Goal: Task Accomplishment & Management: Manage account settings

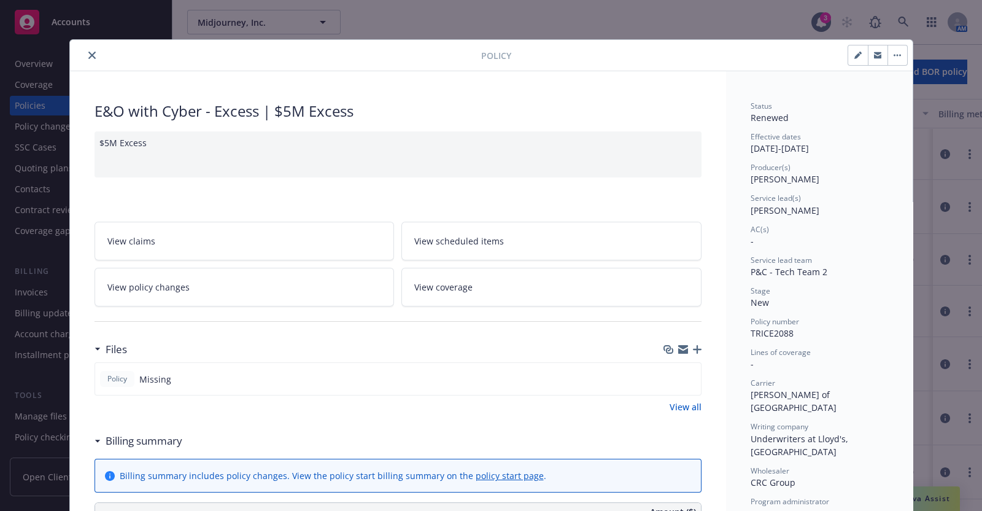
click at [694, 347] on icon "button" at bounding box center [697, 349] width 9 height 9
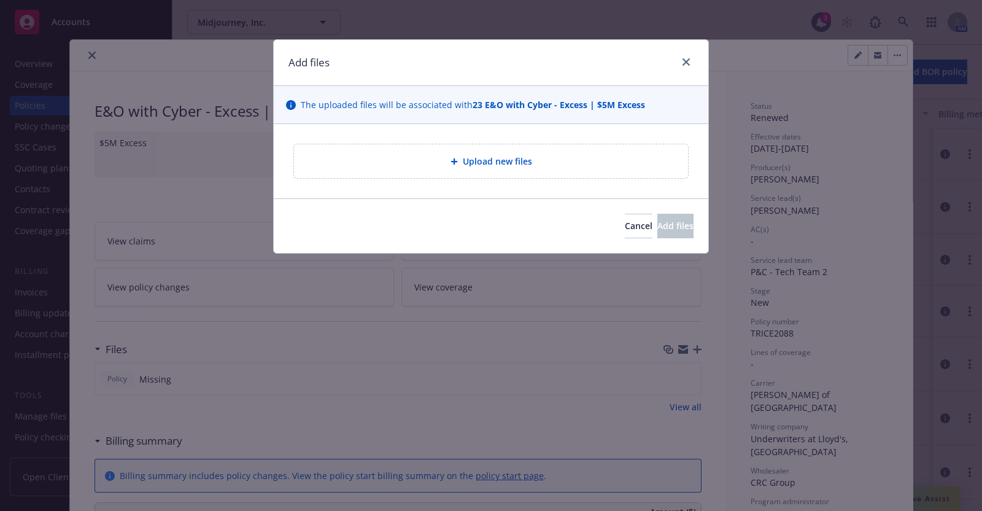
click at [486, 155] on span "Upload new files" at bounding box center [497, 161] width 69 height 13
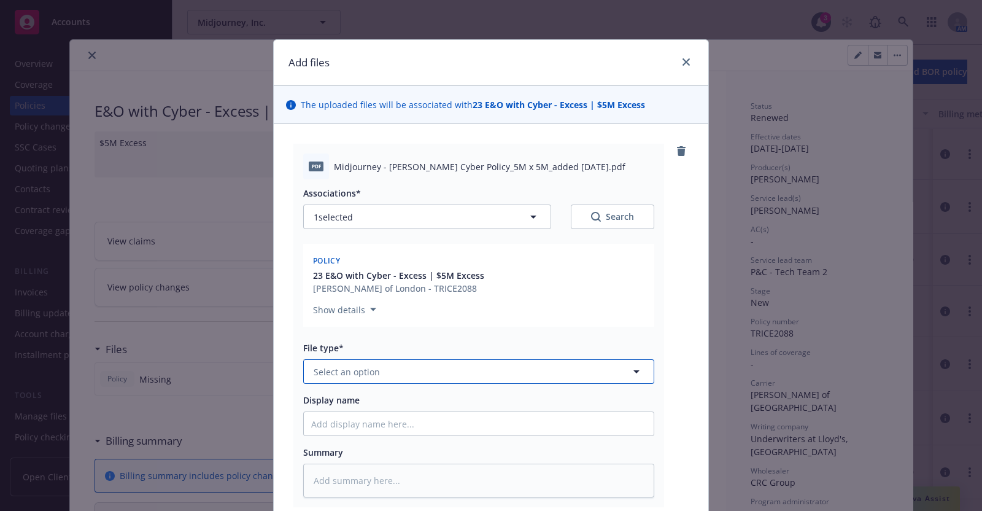
click at [634, 373] on icon "button" at bounding box center [637, 371] width 6 height 3
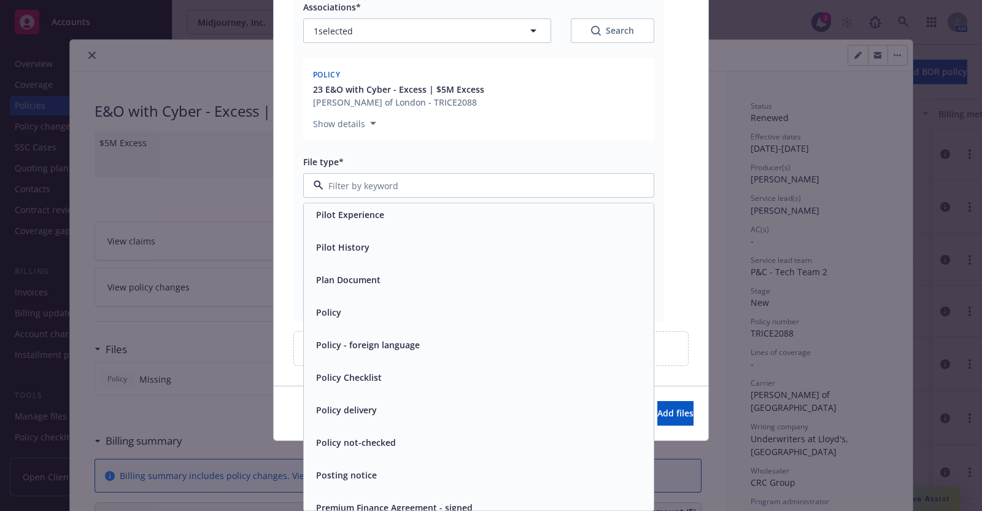
scroll to position [3990, 0]
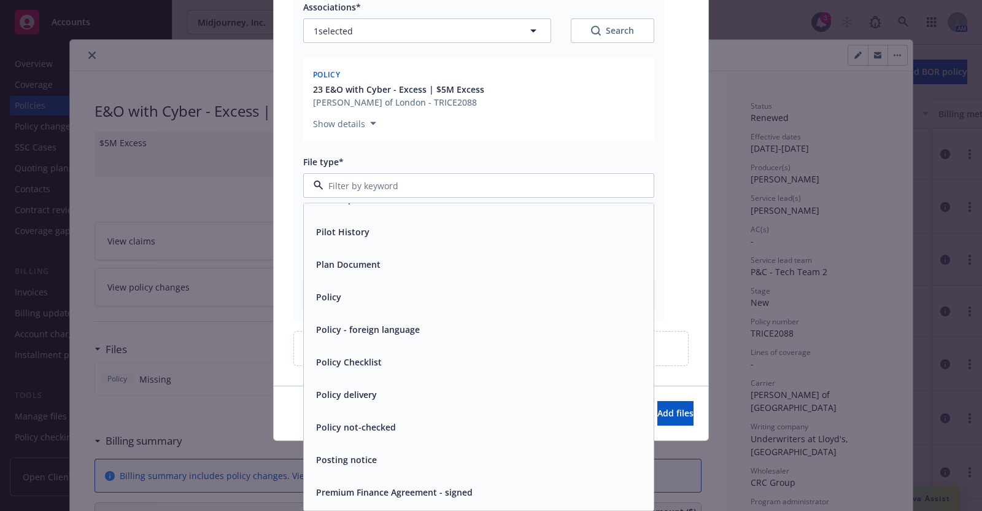
click at [328, 293] on span "Policy" at bounding box center [328, 297] width 25 height 13
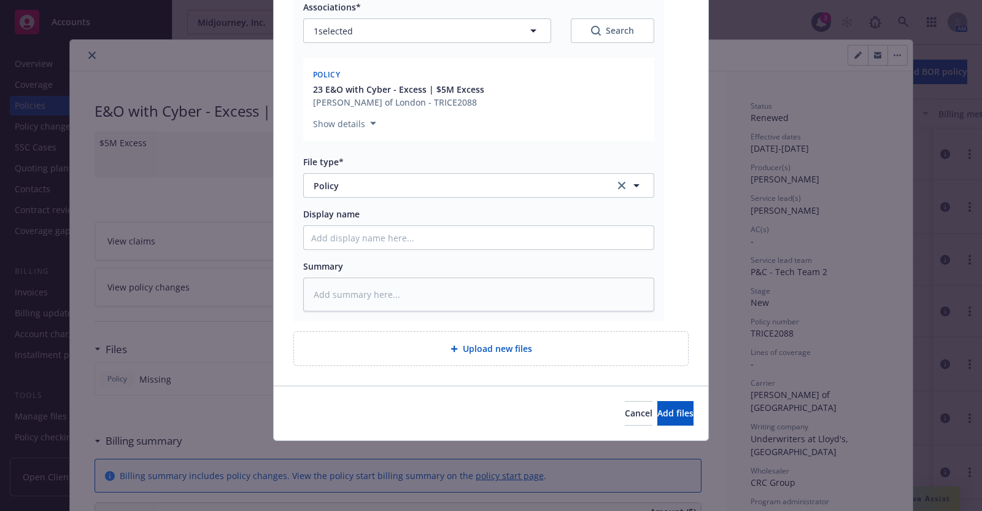
scroll to position [154, 0]
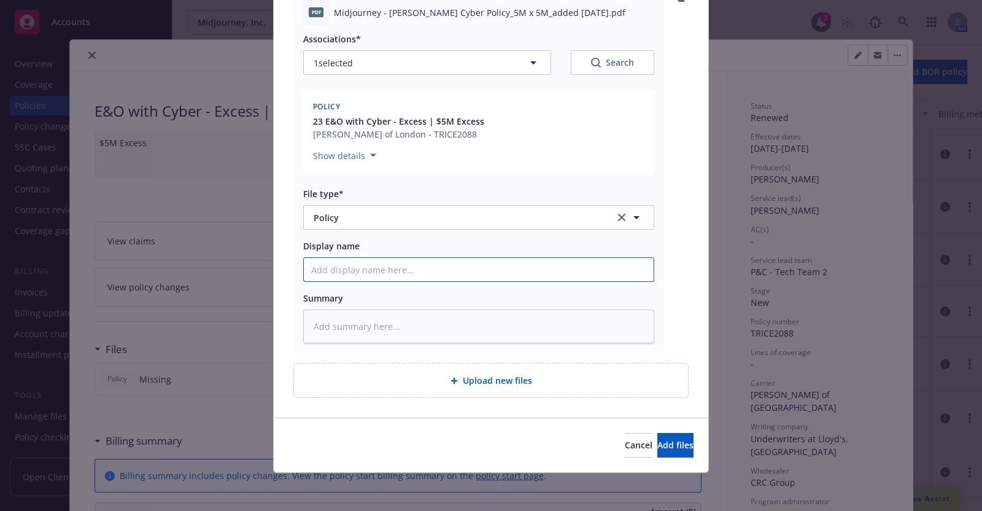
click at [332, 274] on input "Display name" at bounding box center [479, 269] width 350 height 23
type textarea "x"
type input "E"
type textarea "x"
type input "E&"
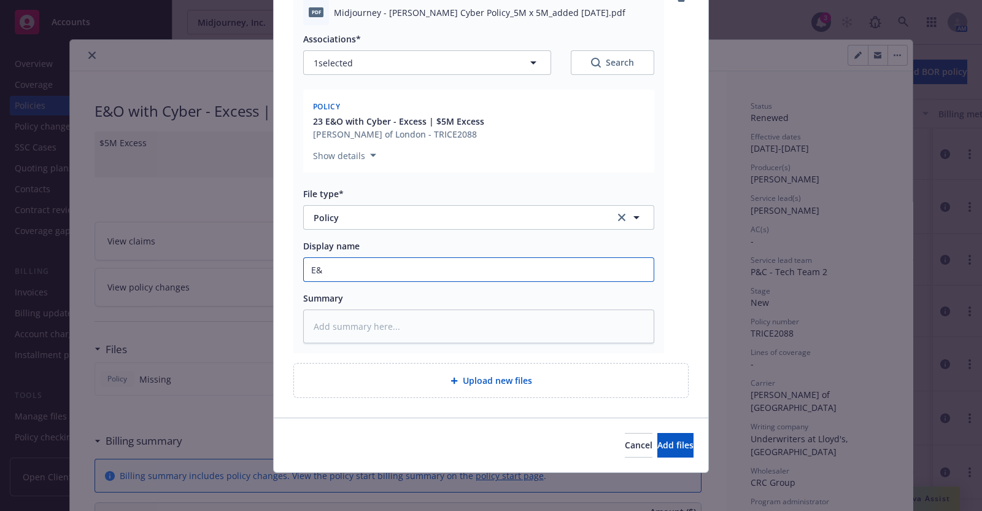
type textarea "x"
type input "E&O"
type textarea "x"
type input "E&O"
type textarea "x"
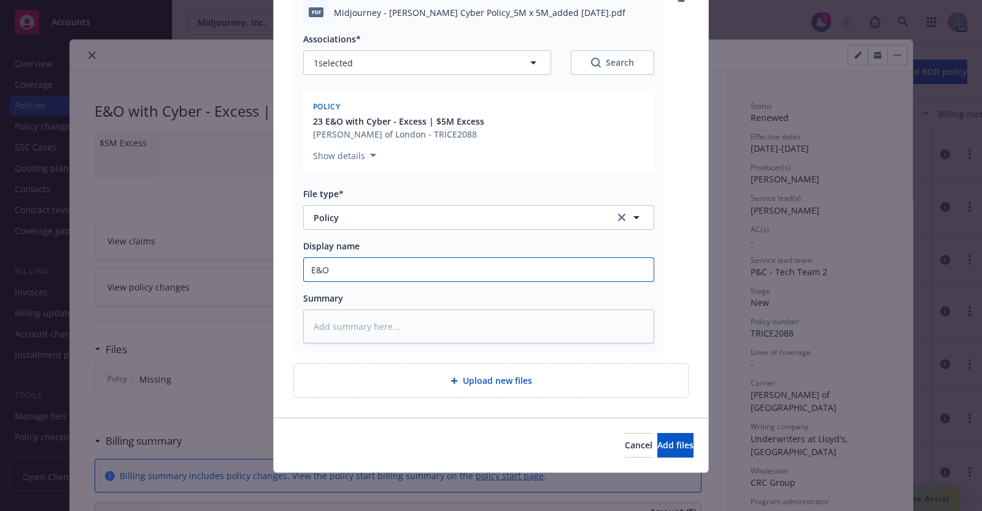
type input "E&O w"
type textarea "x"
type input "E&O wi"
type textarea "x"
type input "E&O wit"
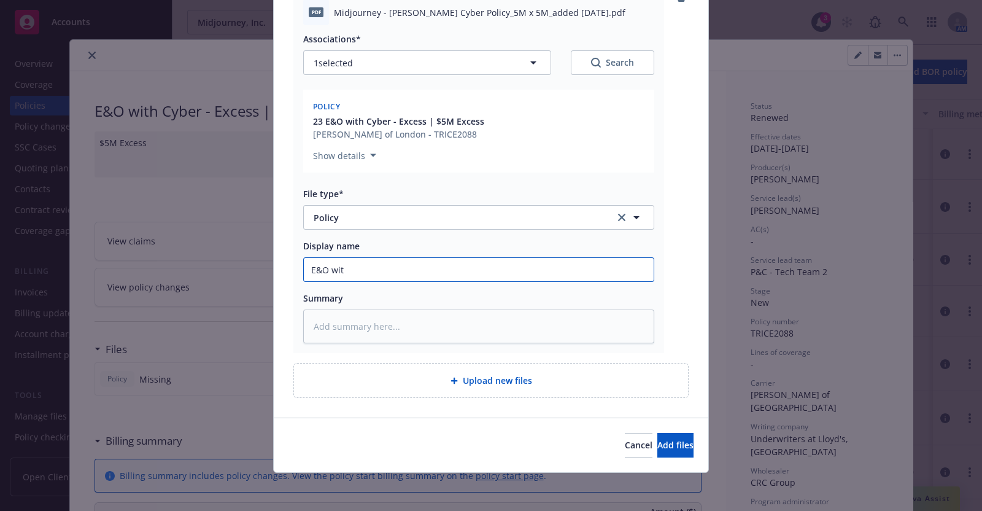
type textarea "x"
type input "E&O with"
type textarea "x"
type input "E&O with"
type textarea "x"
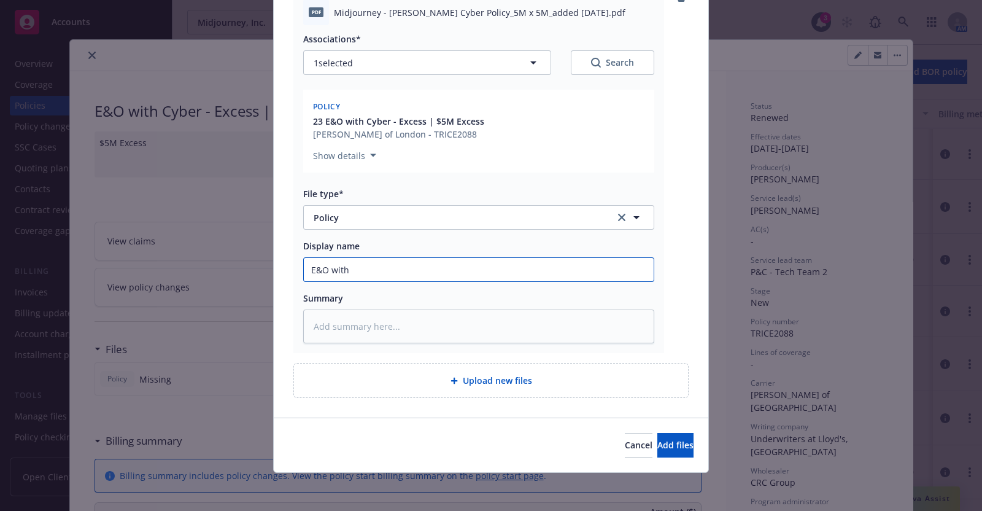
type input "E&O with C"
type textarea "x"
type input "E&O with Cb"
type textarea "x"
type input "E&O with C"
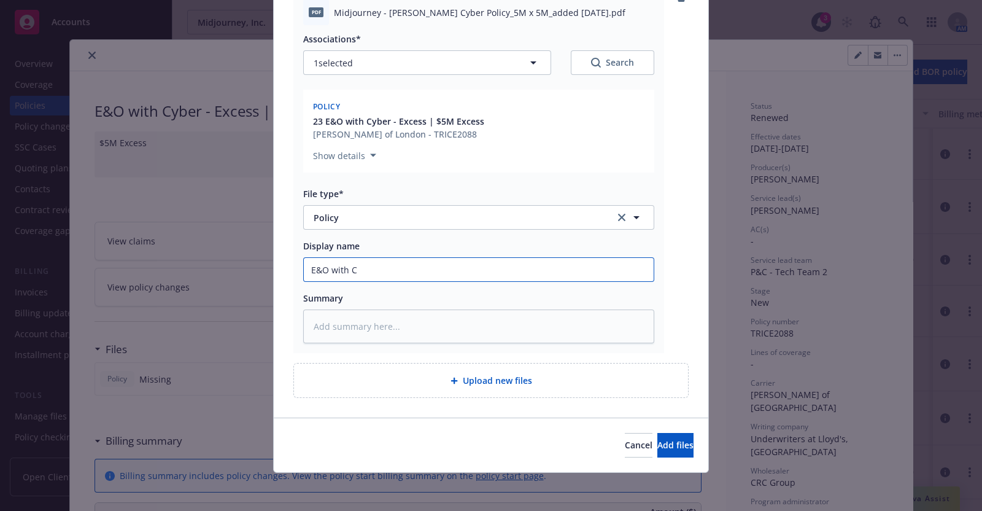
type textarea "x"
type input "E&O with"
type textarea "x"
type input "E&O with"
type textarea "x"
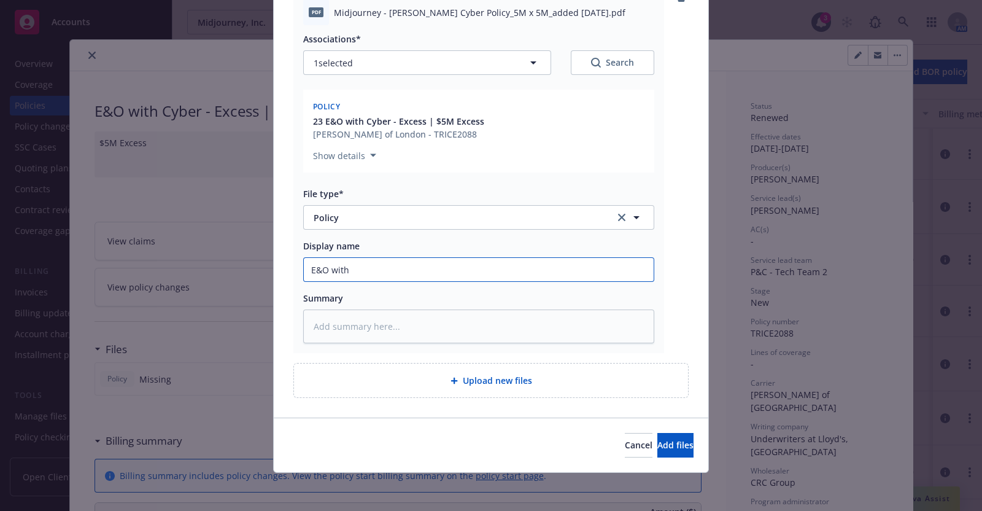
type input "E&O wit"
type textarea "x"
type input "E&O wi"
type textarea "x"
type input "E&O w"
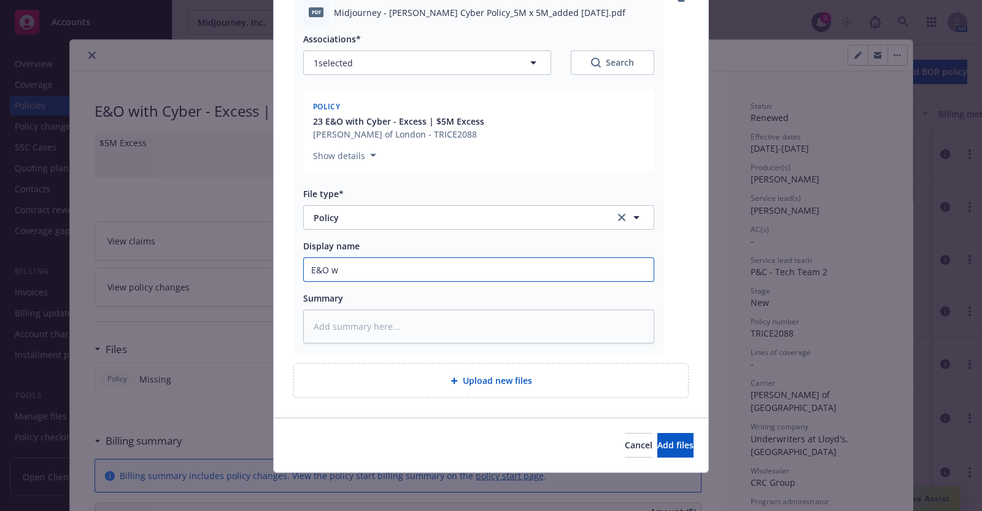
type textarea "x"
type input "E&O"
type textarea "x"
type input "E&O Cy"
type textarea "x"
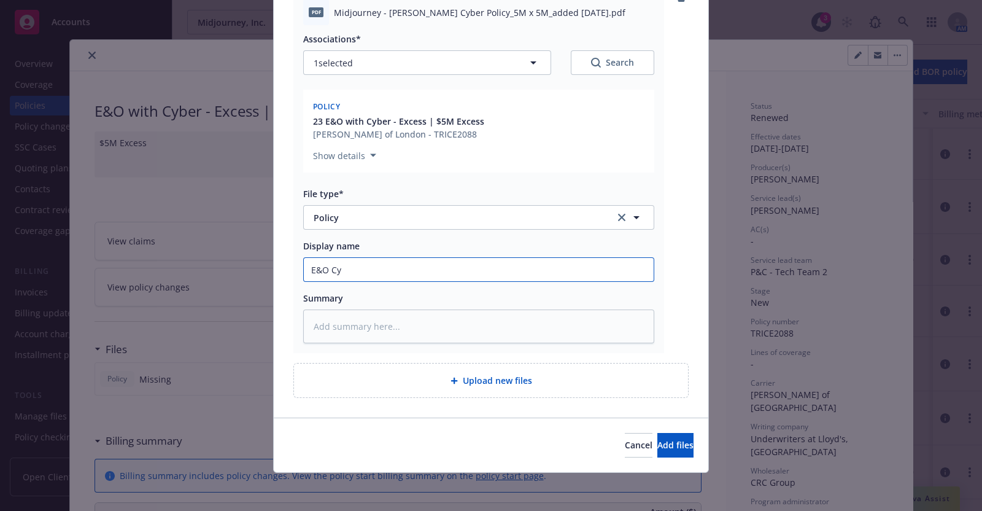
type input "E&O Cyb"
type textarea "x"
type input "E&O Cybe"
type textarea "x"
type input "E&O Cyber"
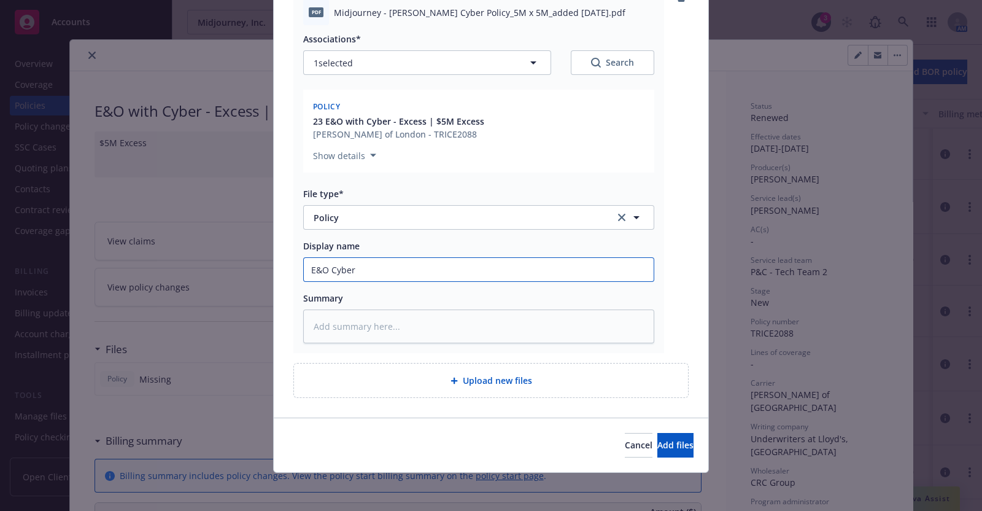
type textarea "x"
type input "E&O Cyber E"
type textarea "x"
type input "E&O Cyber Ex"
type textarea "x"
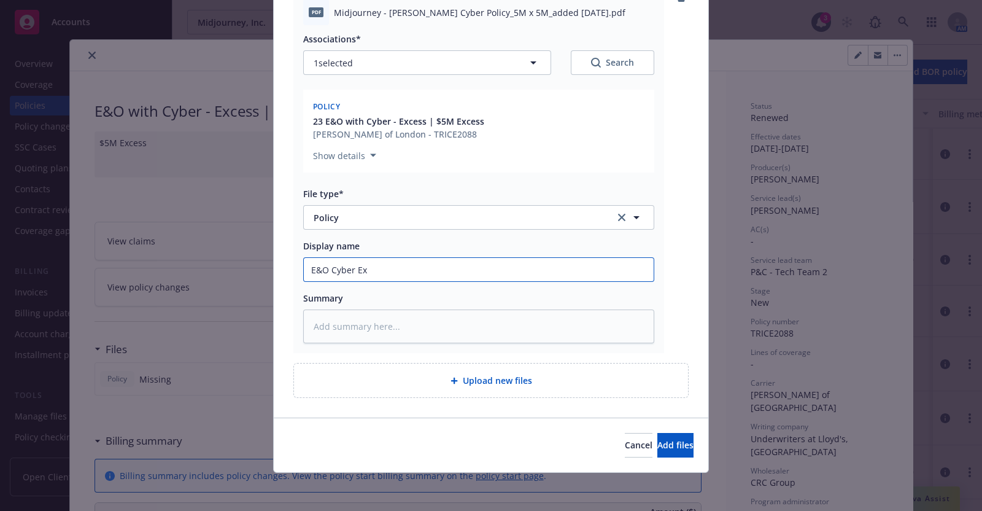
type input "E&O Cyber Exc"
type textarea "x"
type input "E&O Cyber Exce"
type textarea "x"
type input "E&O Cyber Exces"
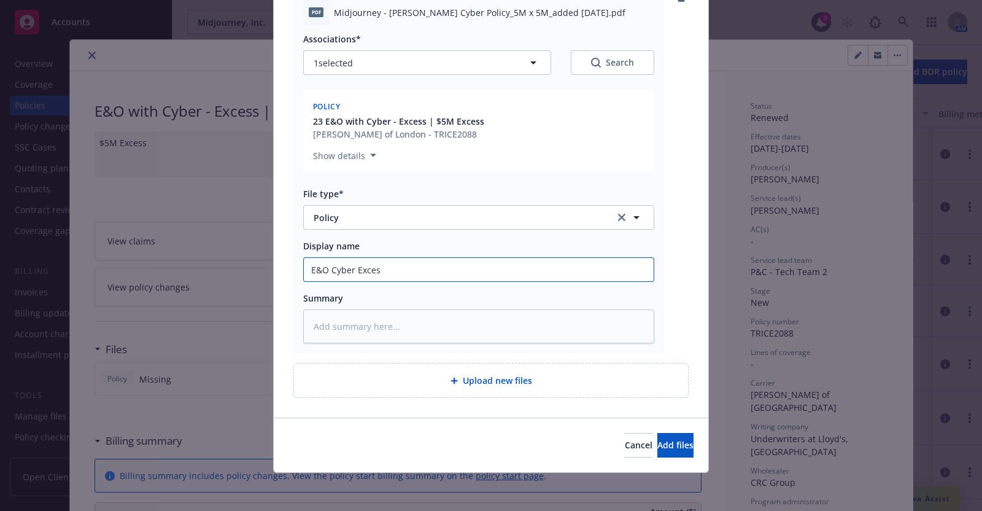
type textarea "x"
type input "E&O Cyber Excess"
type textarea "x"
type input "E&O Cyber Exces"
type textarea "x"
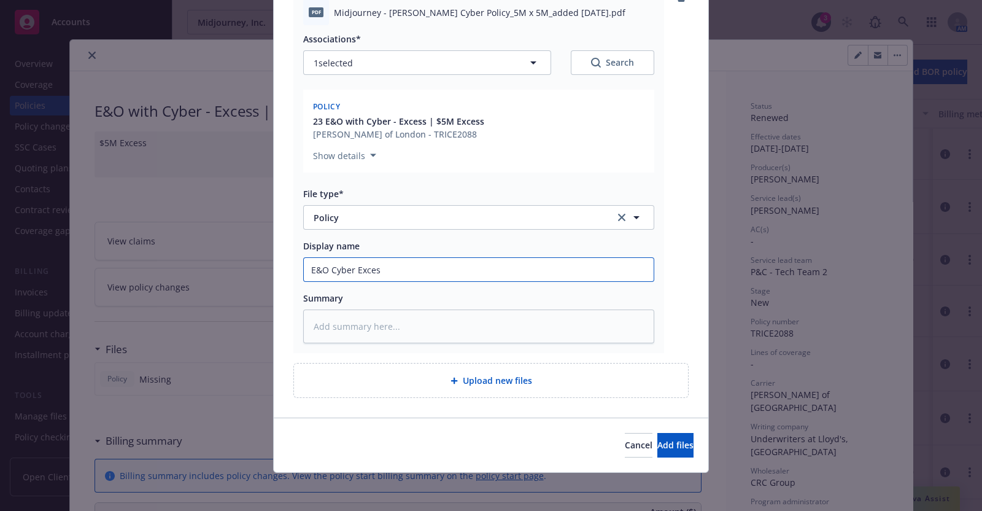
type input "E&O Cyber Exce"
type textarea "x"
type input "E&O Cyber Ex"
type textarea "x"
type input "E&O Cyber E"
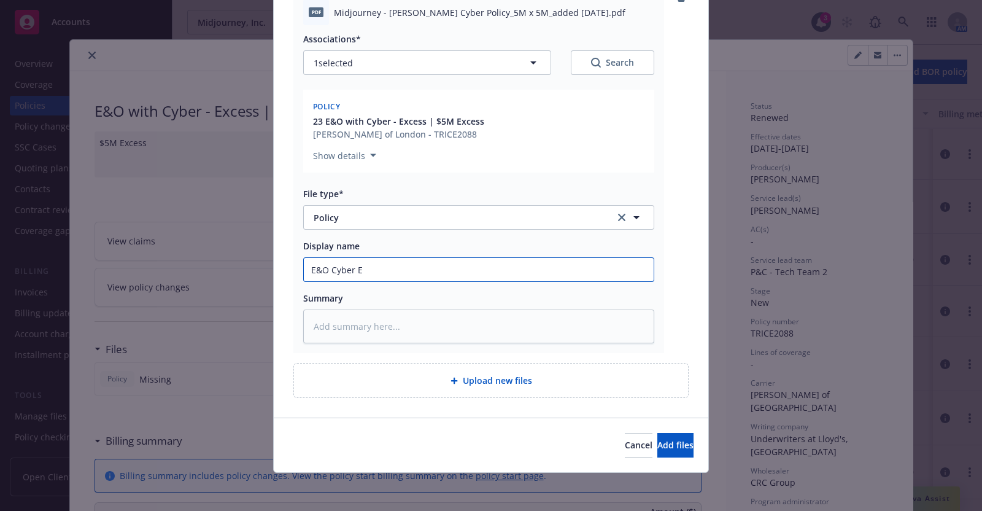
type textarea "x"
type input "E&O Cyber"
type textarea "x"
type input "E&O Cyber"
type textarea "x"
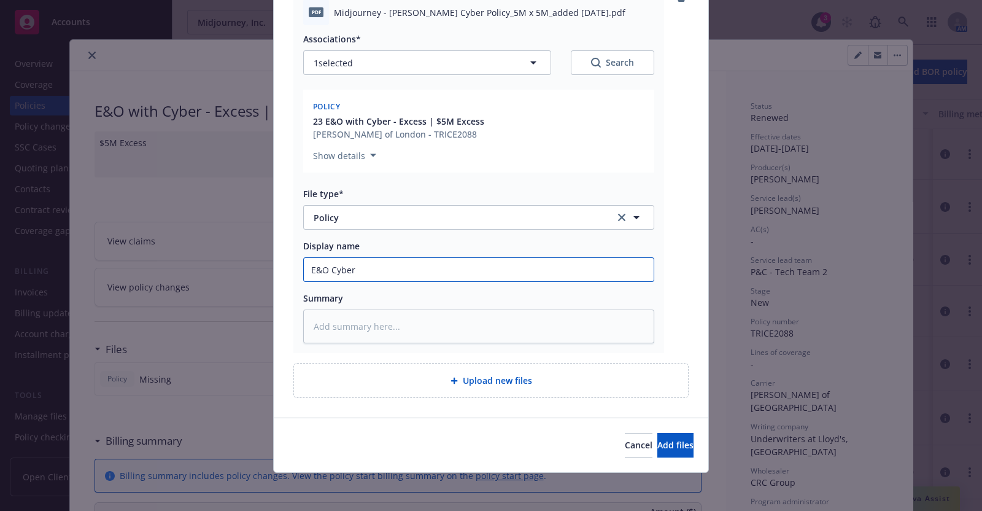
type input "E&O Cybe"
type textarea "x"
type input "E&O Cyb"
type textarea "x"
type input "E&O Cy"
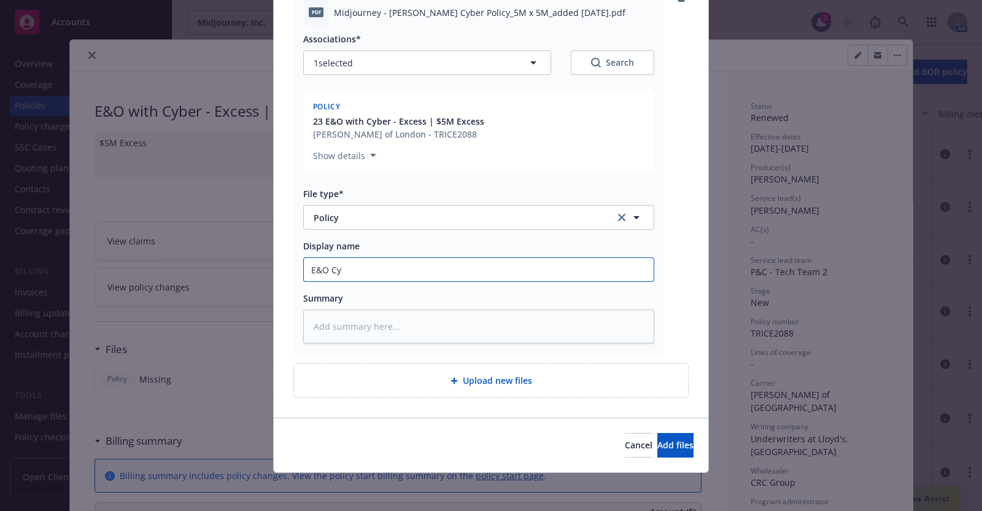
type textarea "x"
type input "E&O C"
type textarea "x"
type input "E&O"
type textarea "x"
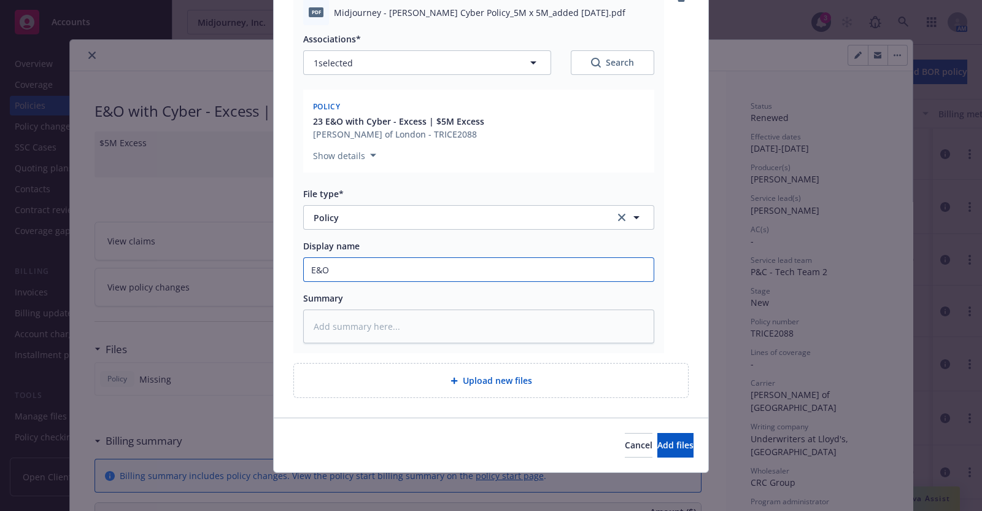
type input "E&O"
type textarea "x"
type input "E&"
type textarea "x"
type input "E"
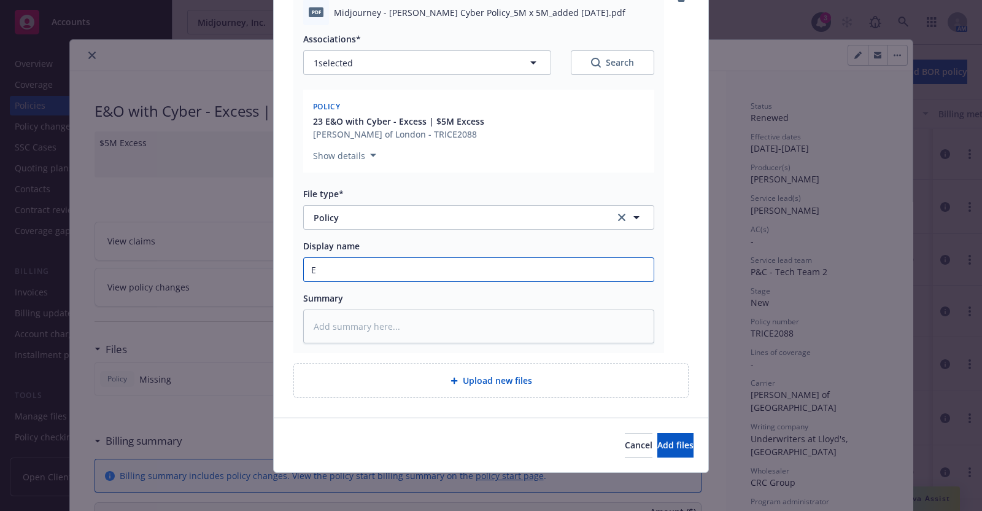
type textarea "x"
type input "C"
type textarea "x"
type input "Co"
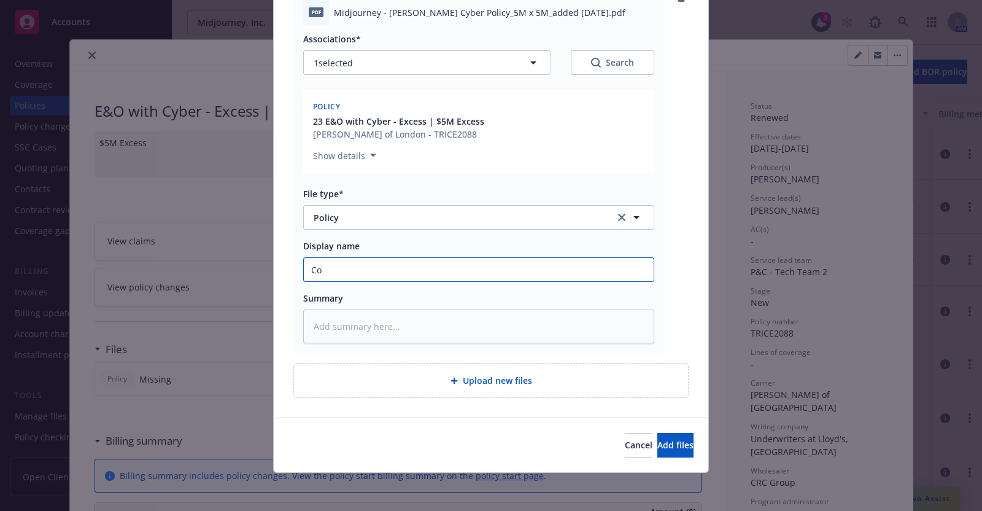
type textarea "x"
type input "Cor"
type textarea "x"
type input "Coro"
type textarea "x"
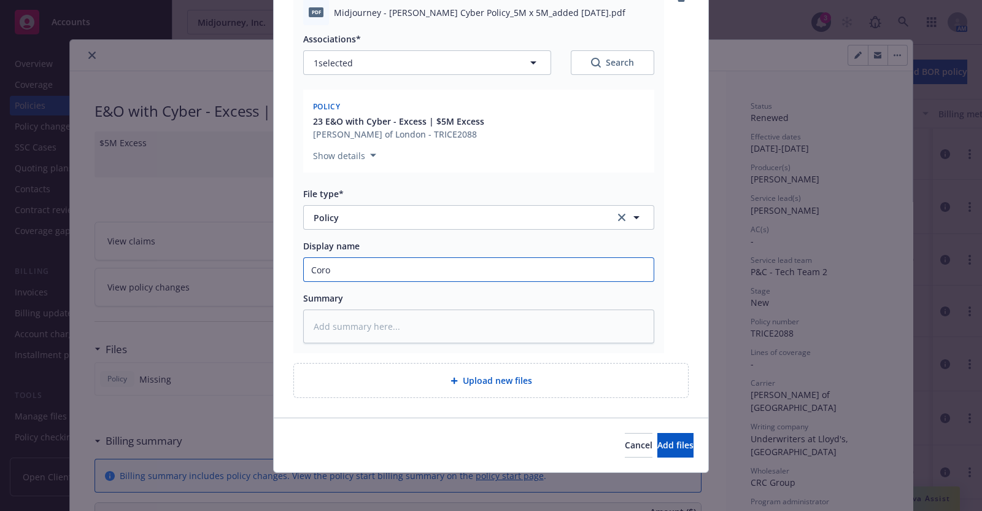
type input "Coron"
type textarea "x"
type input "Corona"
type textarea "x"
type input "Corona"
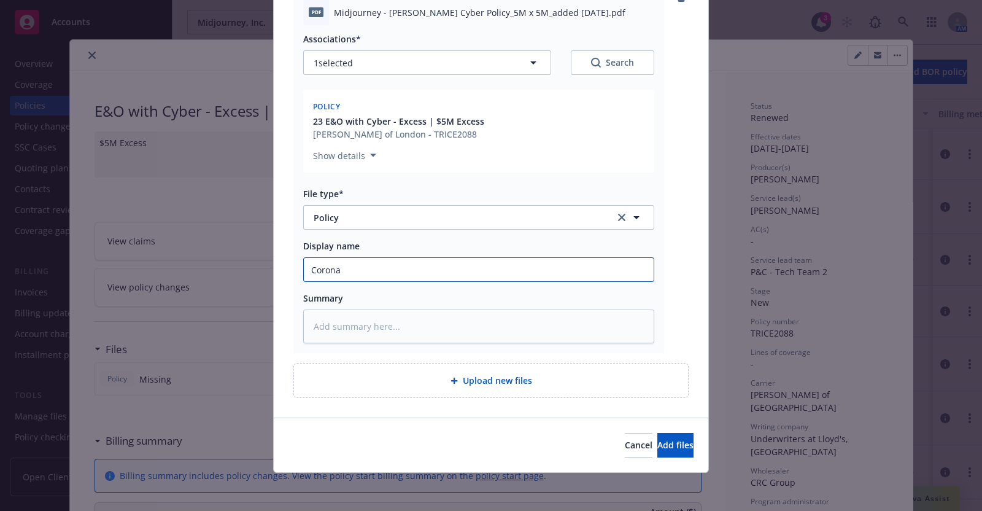
type textarea "x"
type input "Corona E"
type textarea "x"
type input "Corona E&"
type textarea "x"
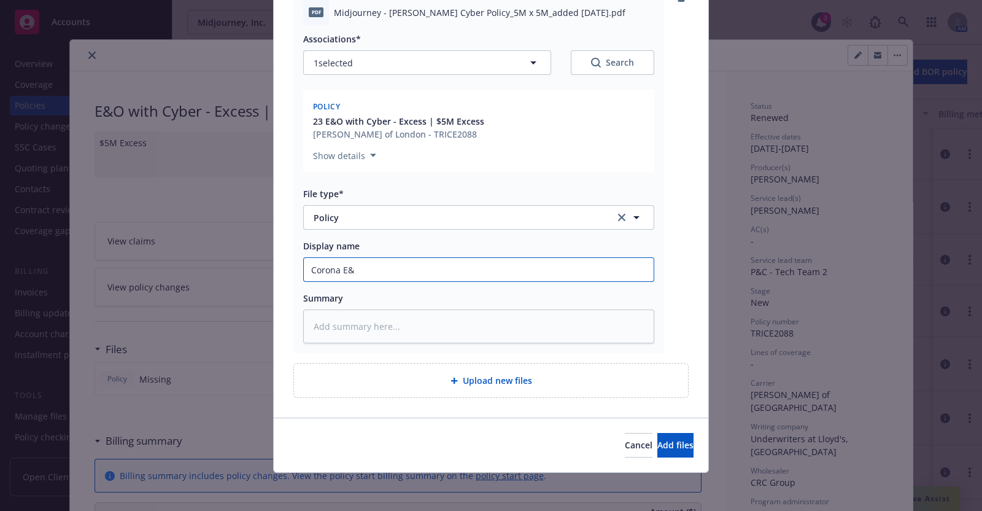
type input "Corona E&O"
type textarea "x"
type input "Corona E&O"
type textarea "x"
type input "Corona E&O C"
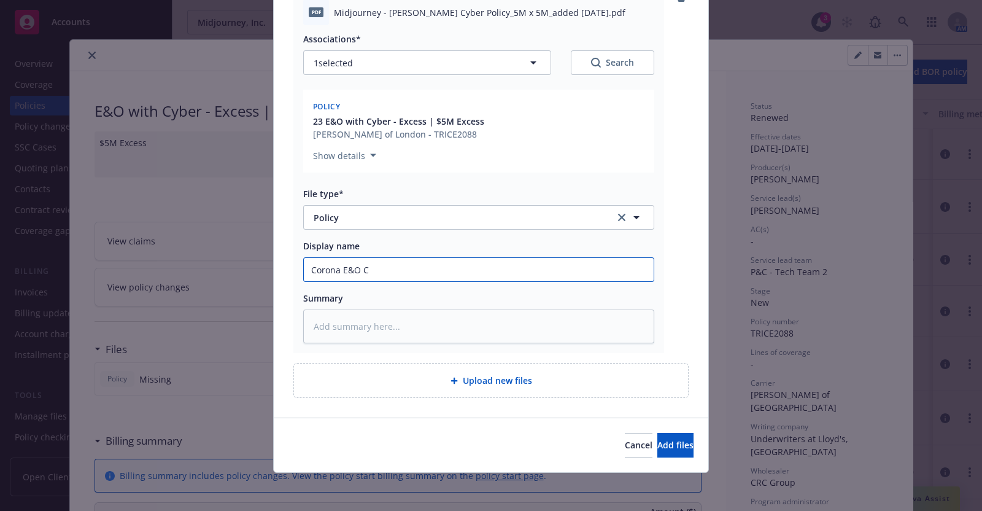
type textarea "x"
type input "Corona E&O Cy"
type textarea "x"
type input "Corona E&O Cyb"
type textarea "x"
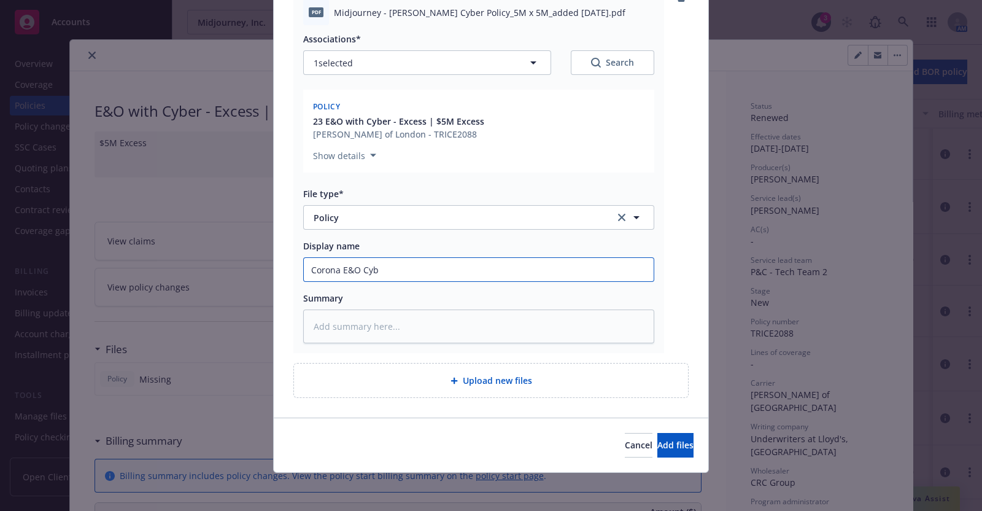
type input "Corona E&O Cybe"
type textarea "x"
type input "Corona E&O Cyber"
type textarea "x"
type input "Corona E&O Cyber P"
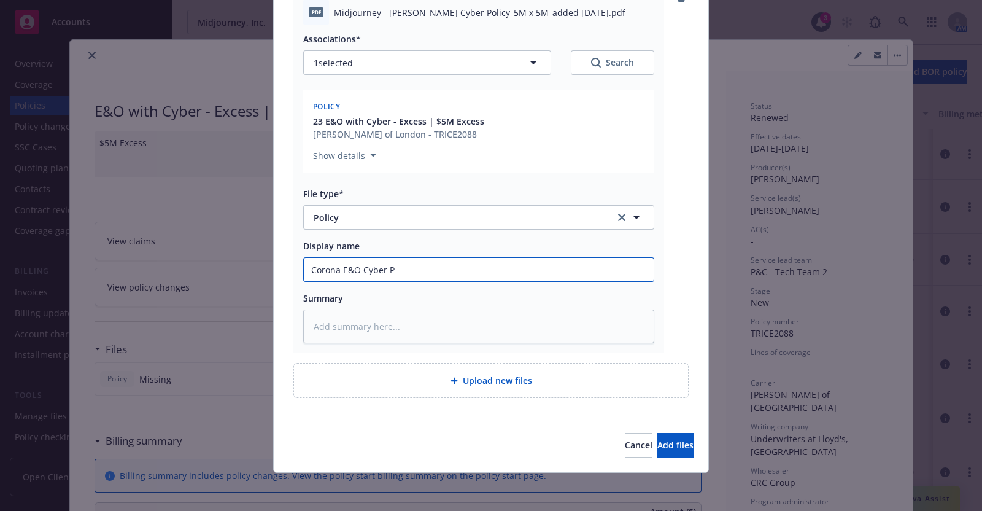
type textarea "x"
type input "Corona E&O Cyber Po"
type textarea "x"
type input "Corona E&O Cyber Pol"
type textarea "x"
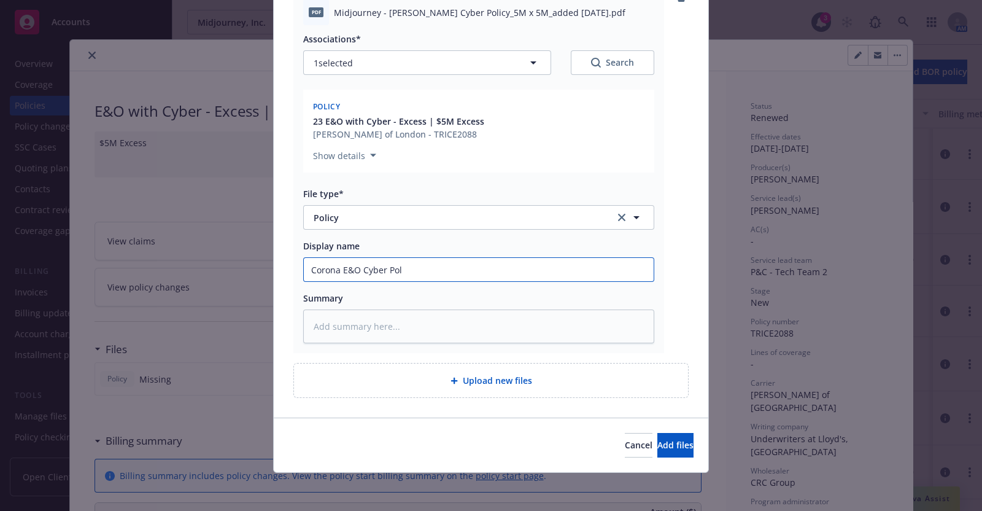
type input "Corona E&O Cyber Po"
type textarea "x"
type input "Corona E&O Cyber Pol"
type textarea "x"
type input "Corona E&O Cyber Poli"
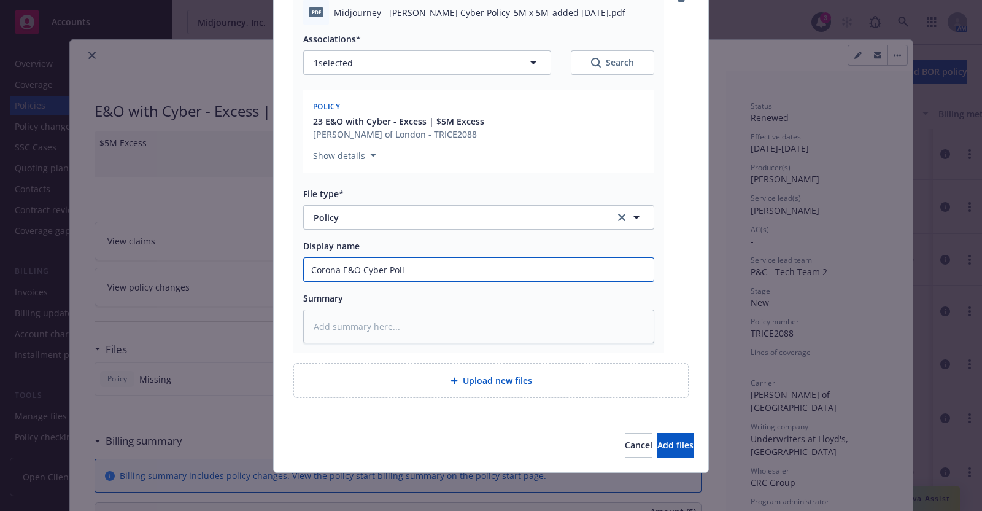
type textarea "x"
type input "Corona E&O Cyber Polic"
type textarea "x"
type input "Corona E&O Cyber Policy"
type textarea "x"
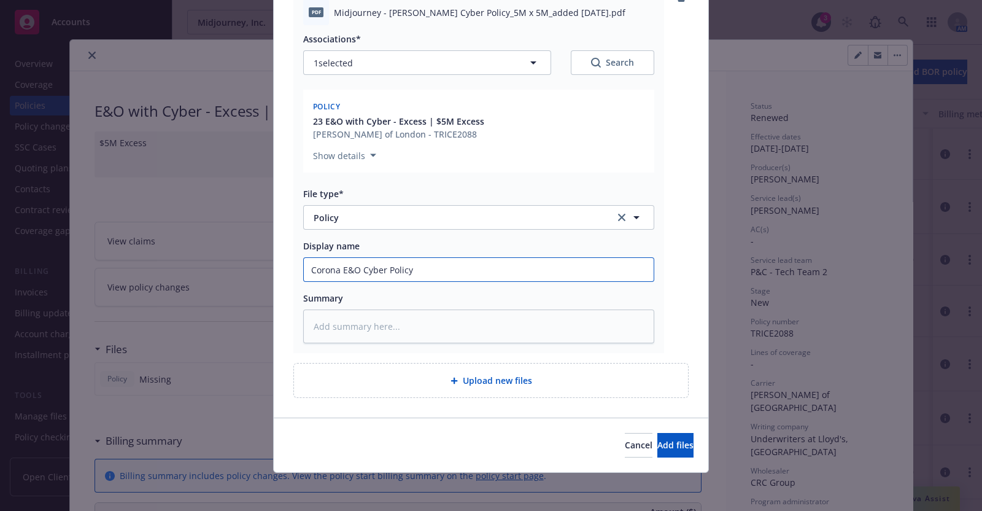
type input "Corona E&O Cyber Policy_"
type textarea "x"
type input "Corona E&O Cyber Policy_5"
type textarea "x"
type input "Corona E&O Cyber Policy_5M"
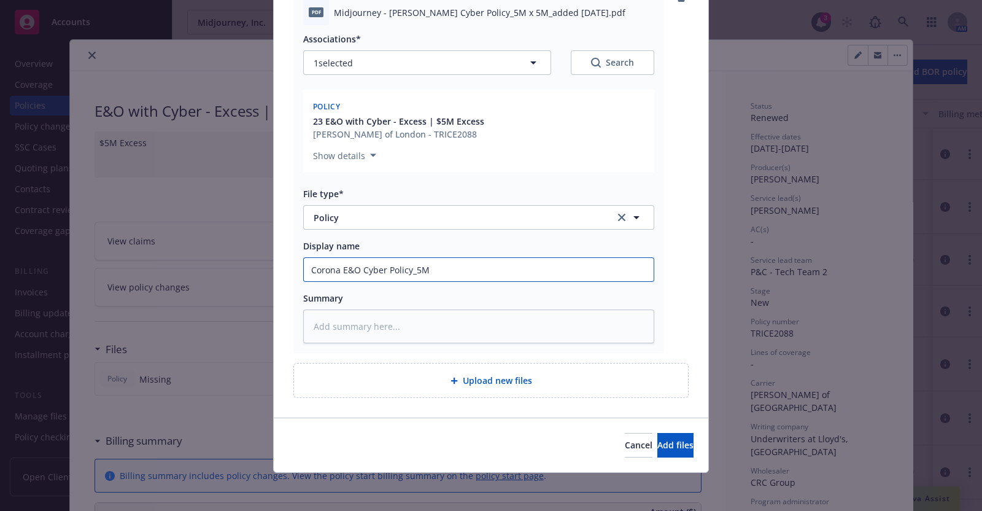
type textarea "x"
type input "Corona E&O Cyber Policy_5M"
type textarea "x"
type input "Corona E&O Cyber Policy_5M x"
type textarea "x"
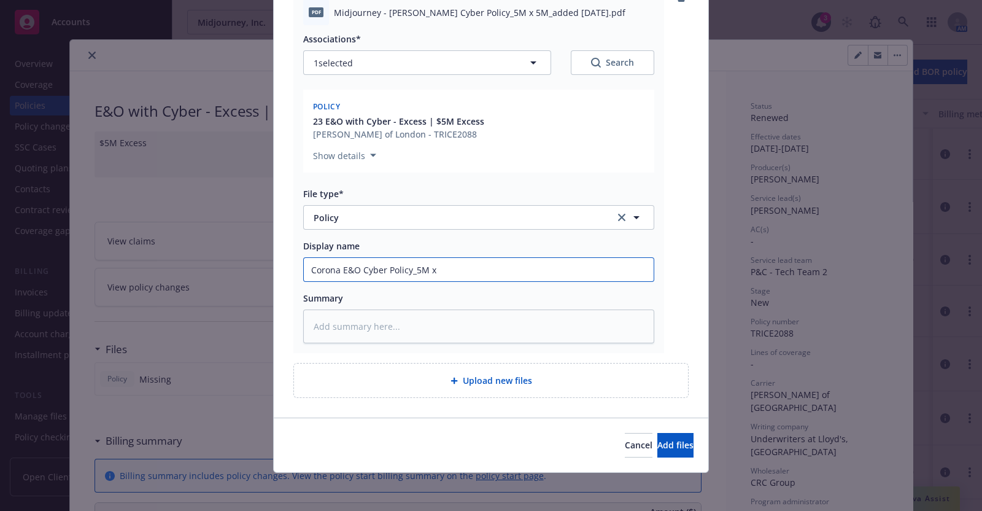
type input "Corona E&O Cyber Policy_5M x"
type textarea "x"
type input "Corona E&O Cyber Policy_5M x 5"
type textarea "x"
type input "Corona E&O Cyber Policy_5M x 5M"
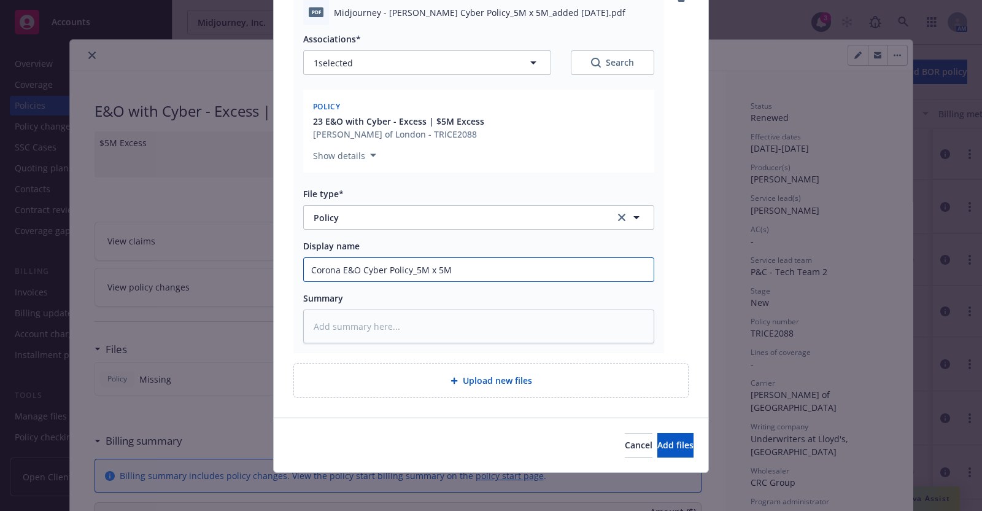
type textarea "x"
type input "Corona E&O Cyber Policy_5M x 5M_"
type textarea "x"
type input "Corona E&O Cyber Policy_5M x 5M"
type textarea "x"
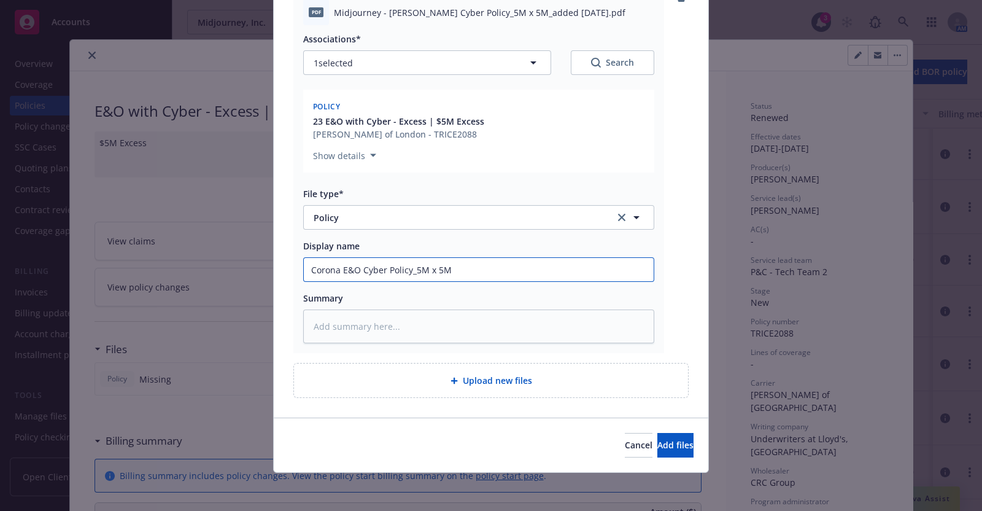
type input "Corona E&O Cyber Policy_5M x 5M-"
type textarea "x"
type input "Corona E&O Cyber Policy_5M x 5M-"
type textarea "x"
type input "Corona E&O Cyber Policy_5M x 5M- a"
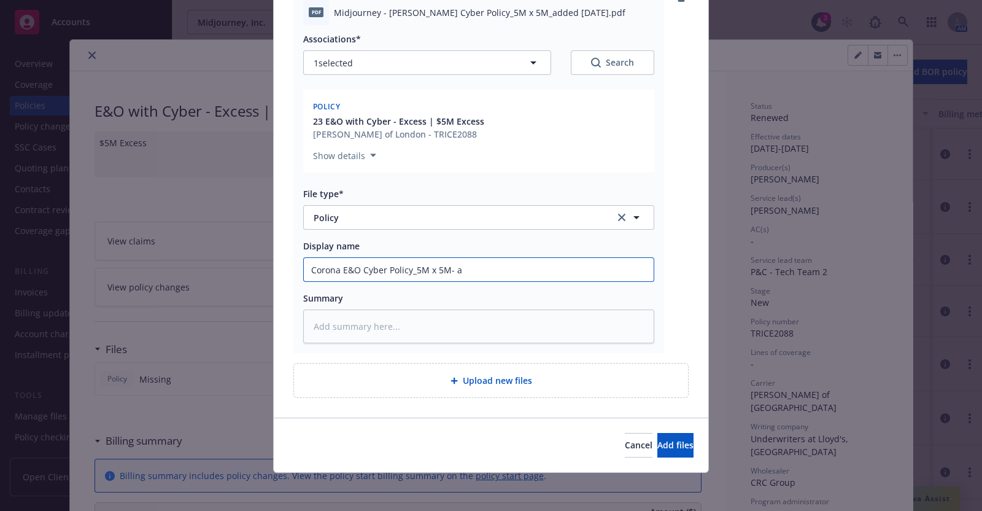
type textarea "x"
type input "Corona E&O Cyber Policy_5M x 5M- ad"
type textarea "x"
type input "Corona E&O Cyber Policy_5M x 5M- add"
type textarea "x"
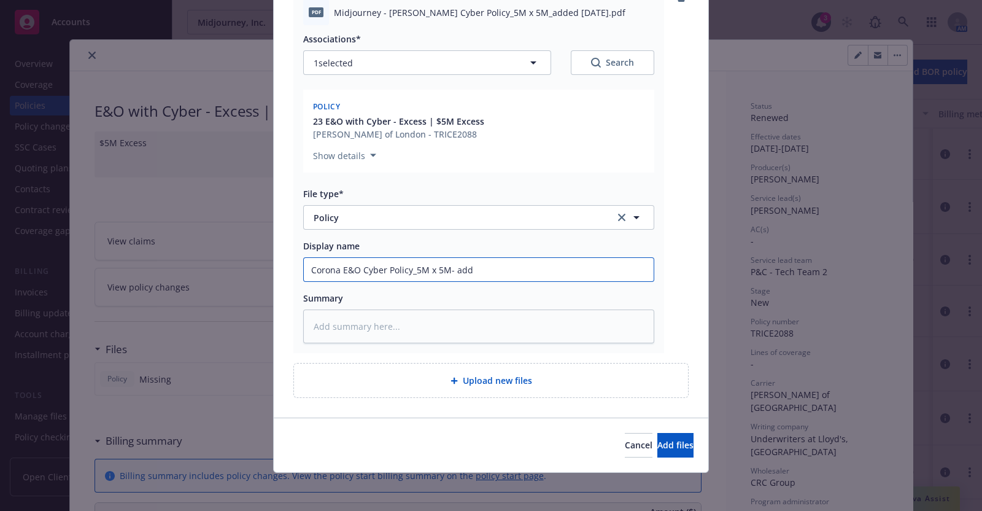
type input "Corona E&O Cyber Policy_5M x 5M- adde"
type textarea "x"
type input "Corona E&O Cyber Policy_5M x 5M- added"
type textarea "x"
type input "Corona E&O Cyber Policy_5M x 5M- added"
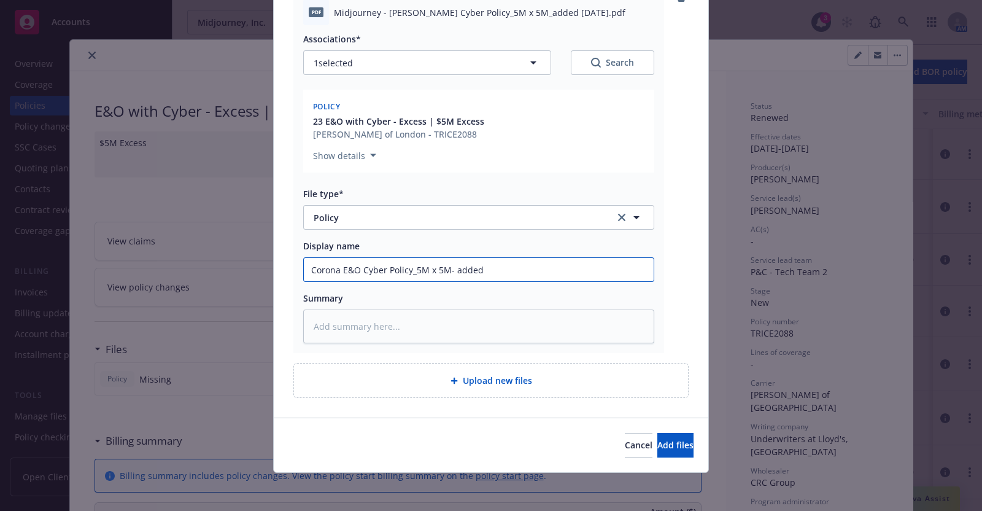
type textarea "x"
type input "Corona E&O Cyber Policy_5M x 5M- added 2"
type textarea "x"
type input "Corona E&O Cyber Policy_5M x 5M- added 2."
type textarea "x"
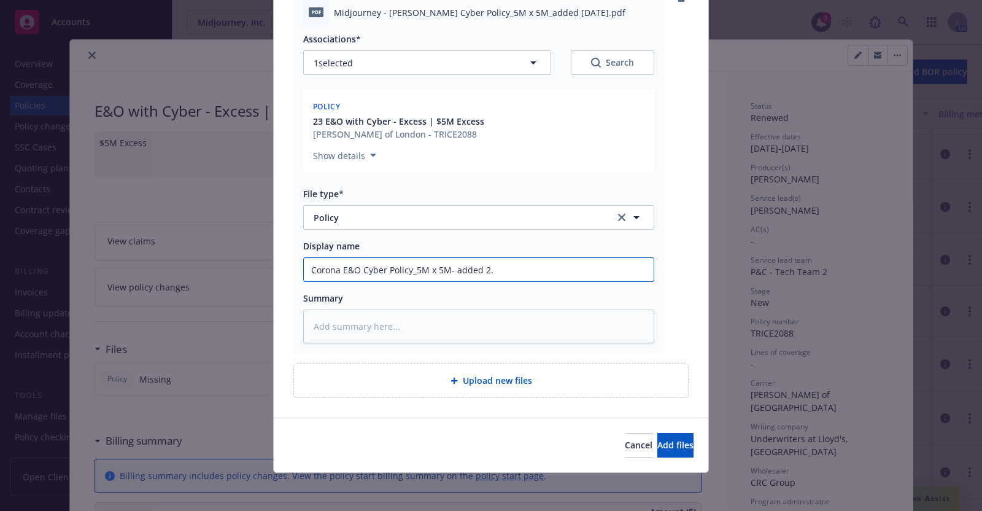
type input "Corona E&O Cyber Policy_5M x 5M- added 2.6"
type textarea "x"
type input "Corona E&O Cyber Policy_5M x 5M- added 2.6."
type textarea "x"
type input "Corona E&O Cyber Policy_5M x 5M- added 2.6.2"
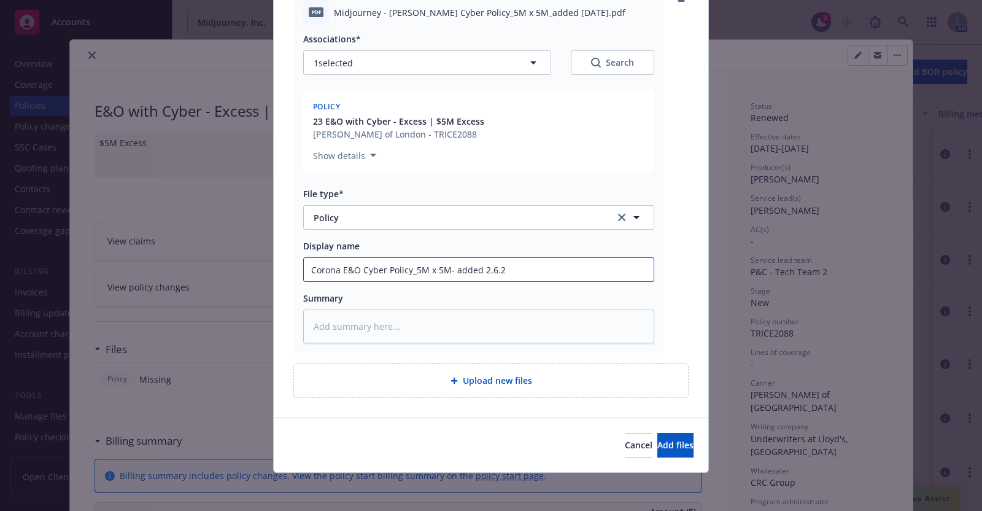
type textarea "x"
type input "Corona E&O Cyber Policy_5M x 5M- added [DATE]"
click at [658, 437] on button "Add files" at bounding box center [676, 445] width 36 height 25
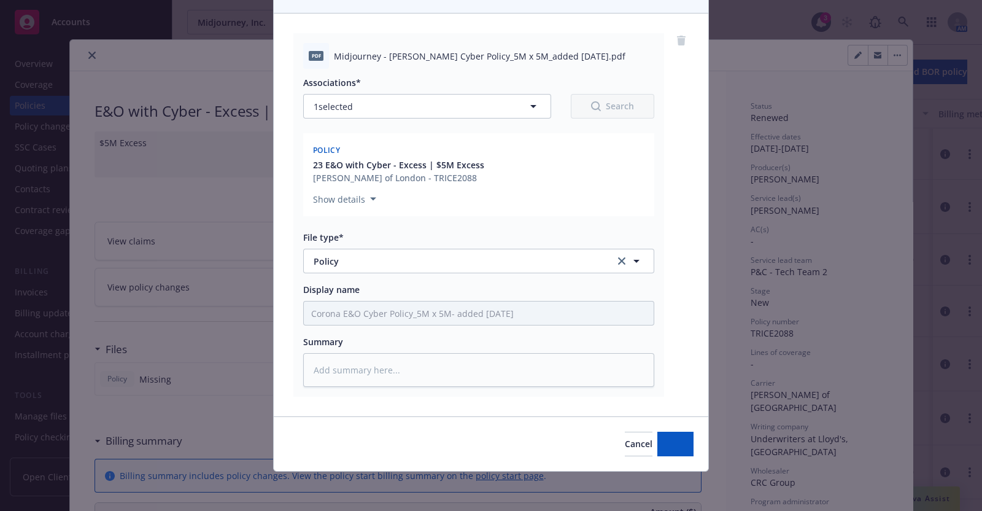
scroll to position [110, 0]
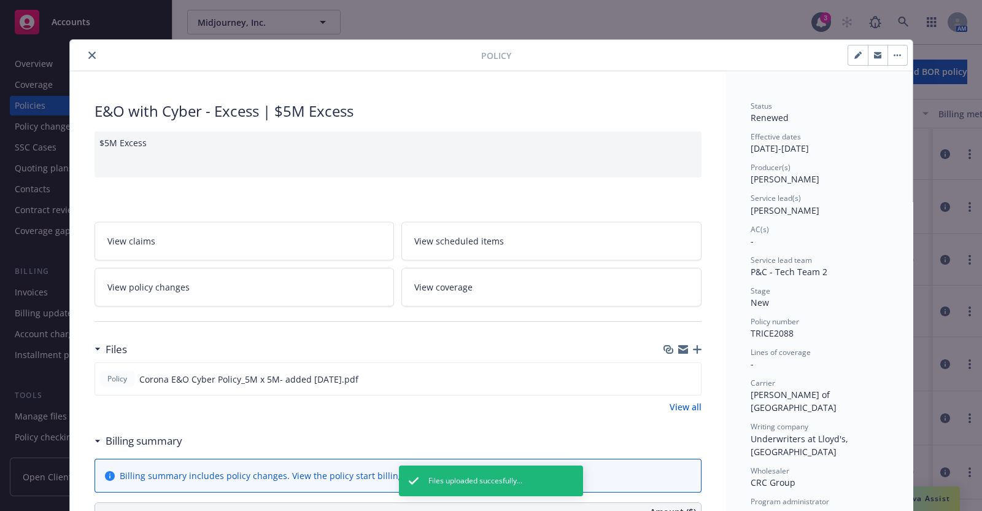
click at [693, 345] on icon "button" at bounding box center [697, 349] width 9 height 9
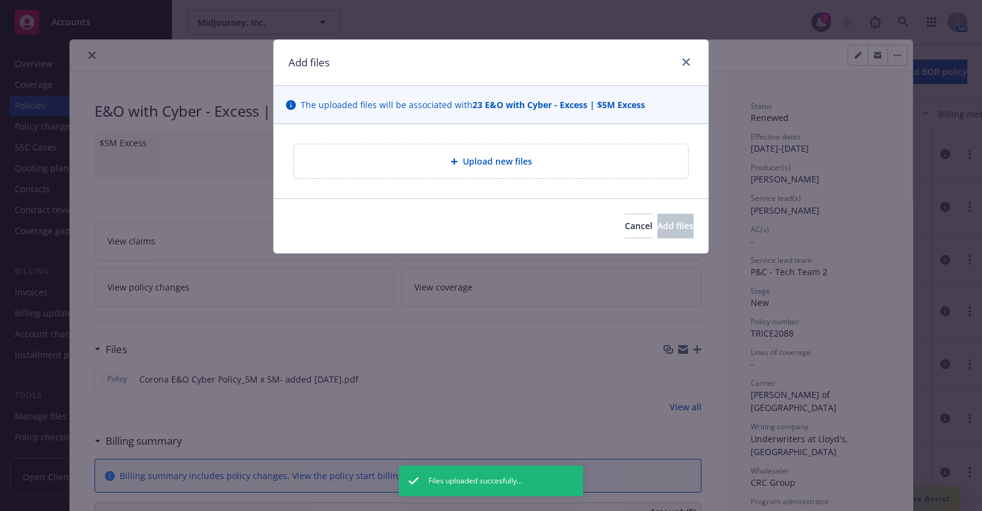
click at [500, 158] on span "Upload new files" at bounding box center [497, 161] width 69 height 13
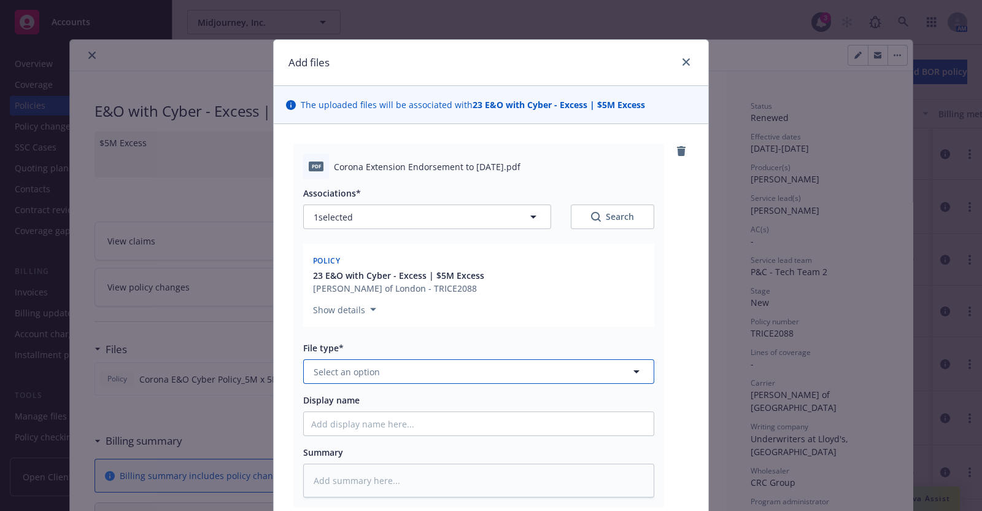
click at [634, 370] on icon "button" at bounding box center [637, 371] width 6 height 3
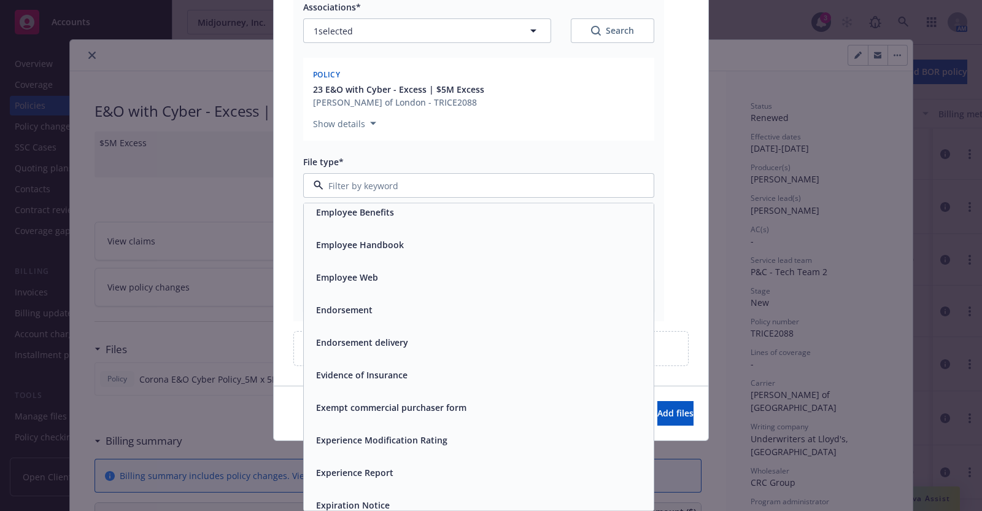
scroll to position [2106, 0]
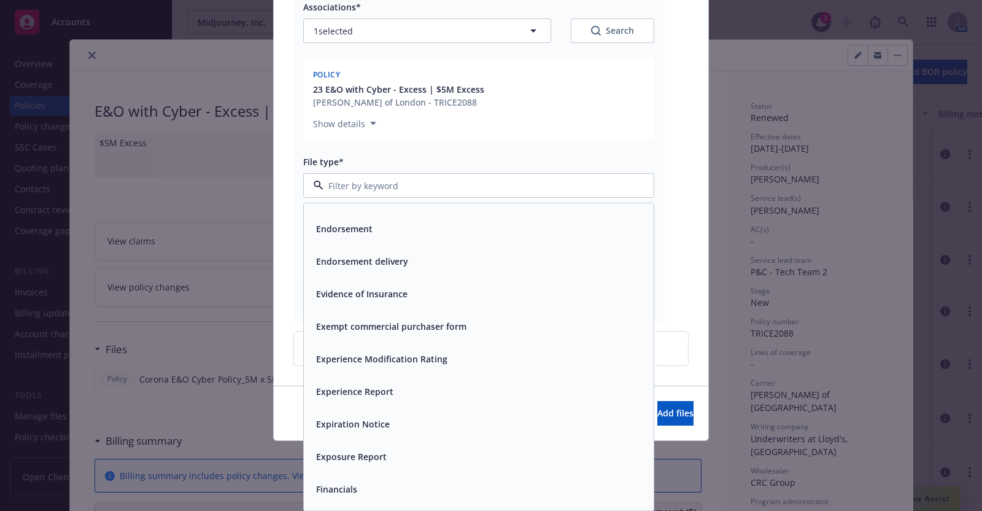
click at [348, 225] on span "Endorsement" at bounding box center [344, 229] width 56 height 13
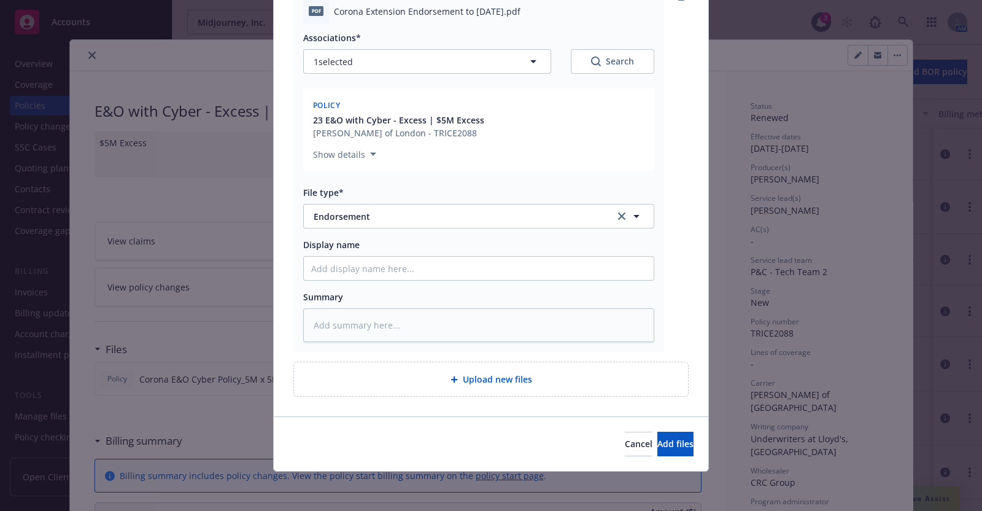
scroll to position [154, 0]
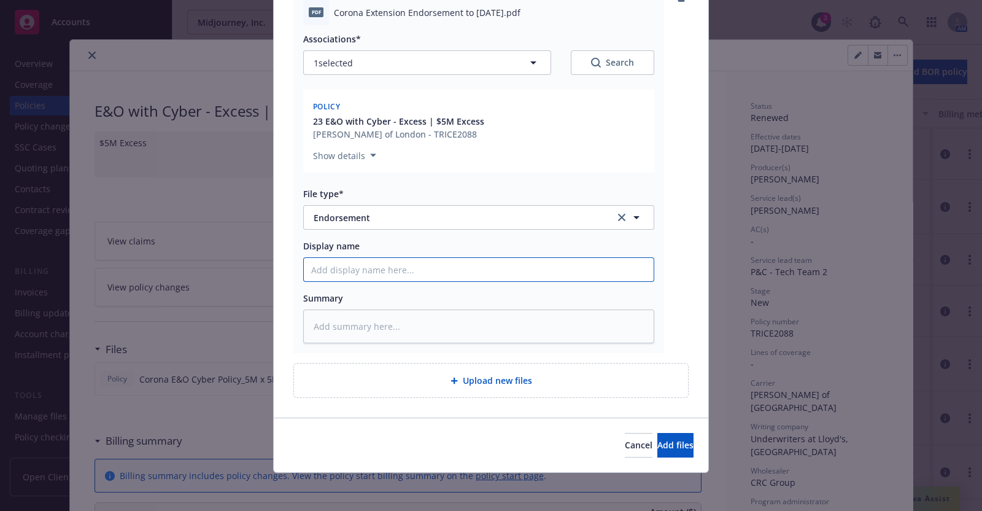
click at [365, 266] on input "Display name" at bounding box center [479, 269] width 350 height 23
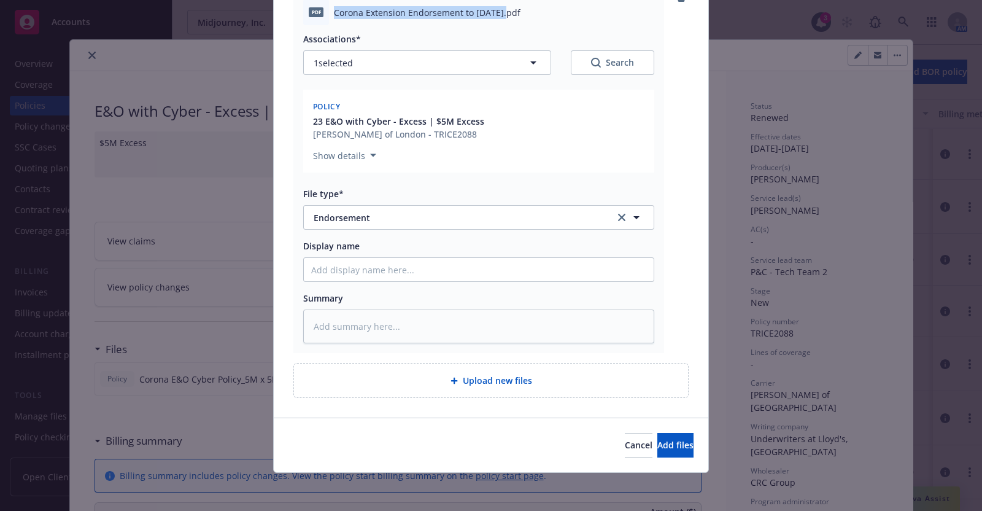
drag, startPoint x: 330, startPoint y: 14, endPoint x: 495, endPoint y: 20, distance: 165.2
click at [495, 20] on div "pdf Corona Extension Endorsement to [DATE].pdf" at bounding box center [478, 12] width 351 height 26
copy span "Corona Extension Endorsement to [DATE]"
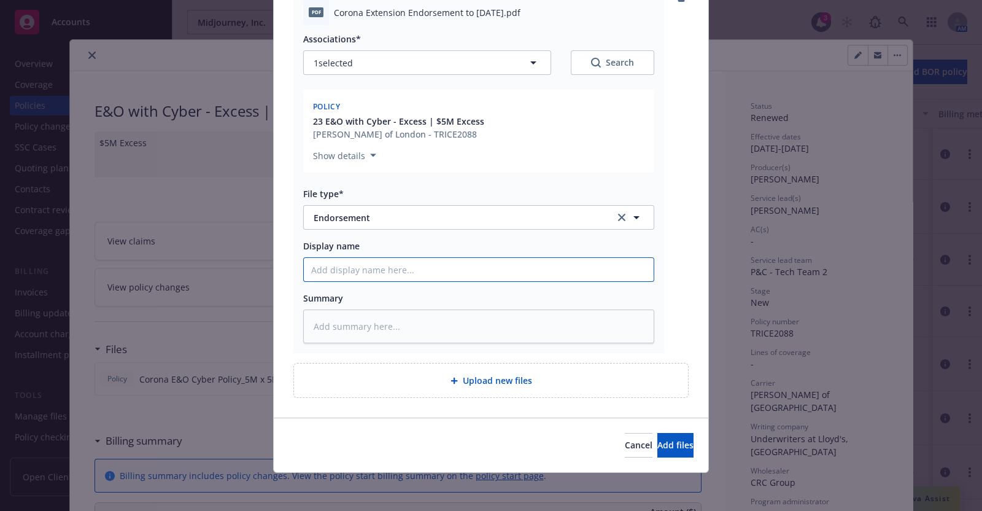
click at [375, 273] on input "Display name" at bounding box center [479, 269] width 350 height 23
paste input "Corona Extension Endorsement to [DATE]"
type textarea "x"
type input "Corona Extension Endorsement to [DATE]"
click at [658, 444] on span "Add files" at bounding box center [676, 445] width 36 height 12
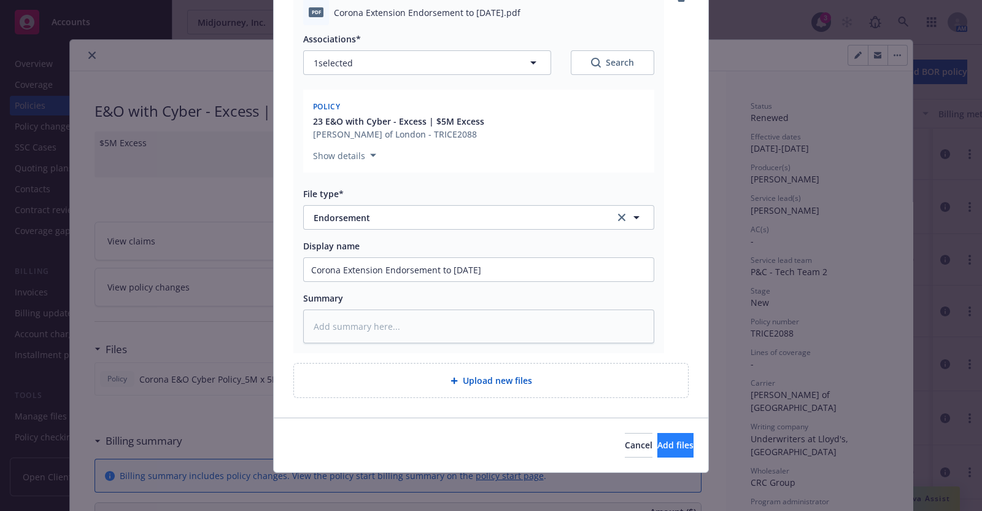
scroll to position [110, 0]
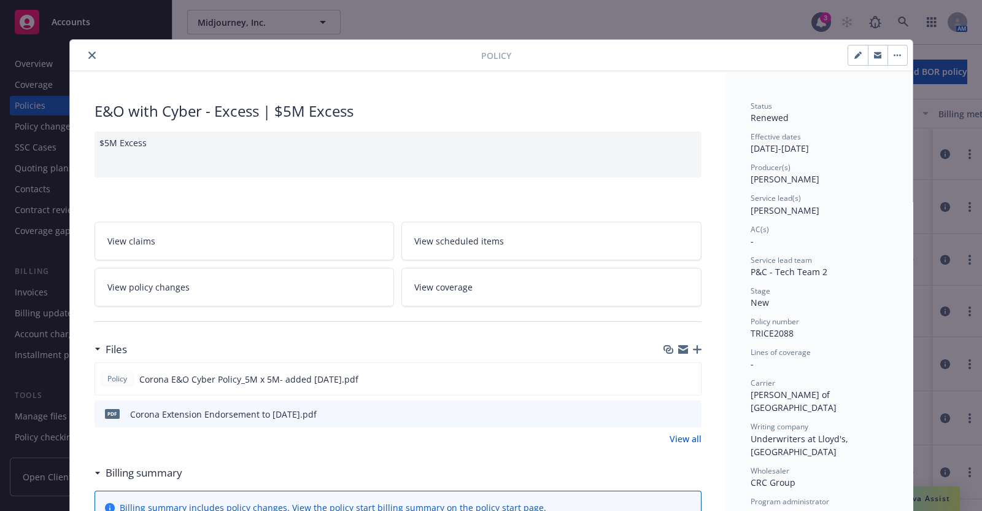
click at [88, 52] on icon "close" at bounding box center [91, 55] width 7 height 7
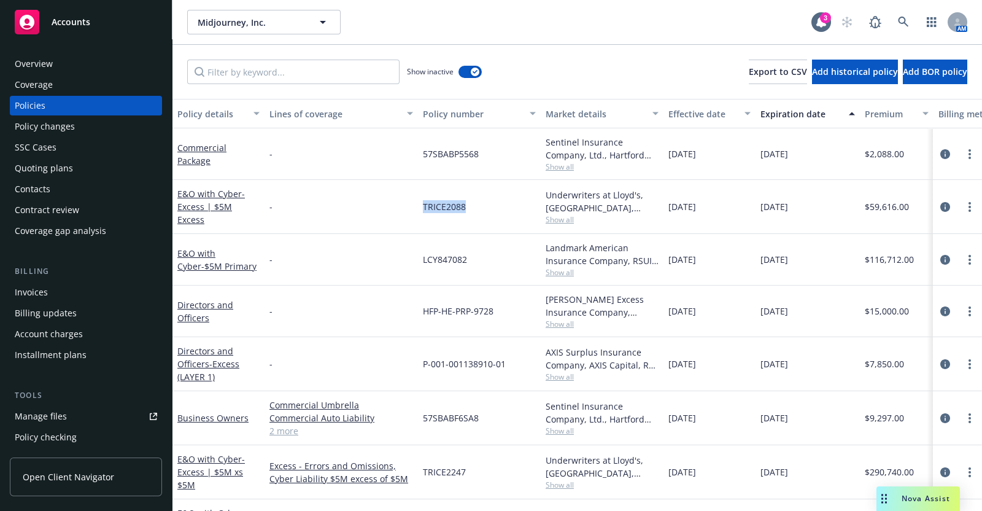
drag, startPoint x: 423, startPoint y: 205, endPoint x: 467, endPoint y: 204, distance: 43.6
click at [467, 204] on div "TRICE2088" at bounding box center [479, 207] width 123 height 54
copy span "TRICE2088"
click at [204, 249] on link "E&O with Cyber - $5M Primary" at bounding box center [216, 259] width 79 height 25
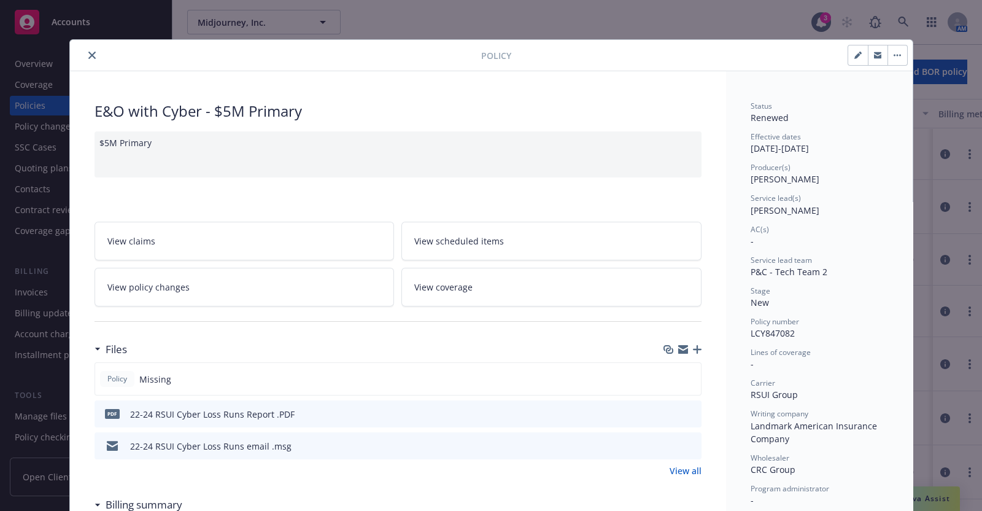
click at [693, 346] on icon "button" at bounding box center [697, 349] width 9 height 9
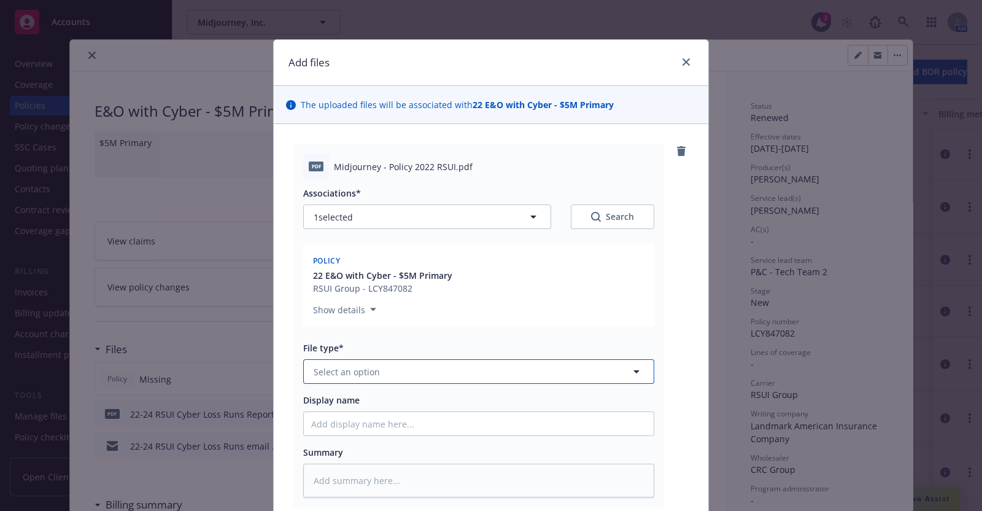
click at [629, 370] on icon "button" at bounding box center [636, 371] width 15 height 15
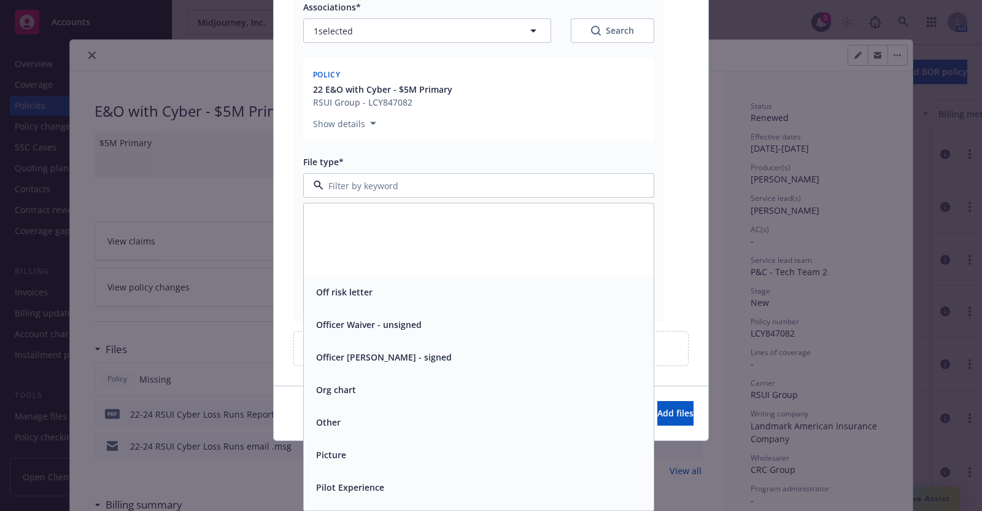
scroll to position [3892, 0]
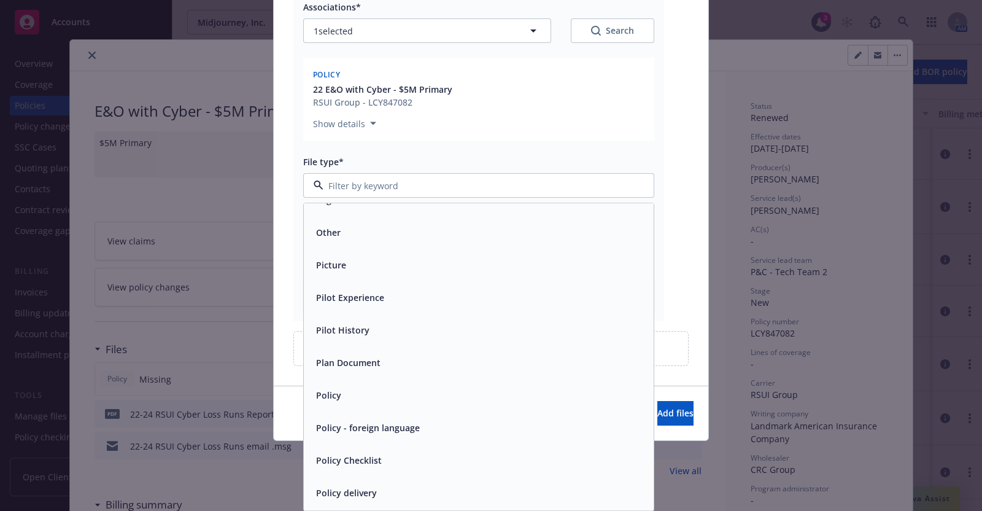
click at [395, 395] on div "Policy" at bounding box center [478, 396] width 335 height 18
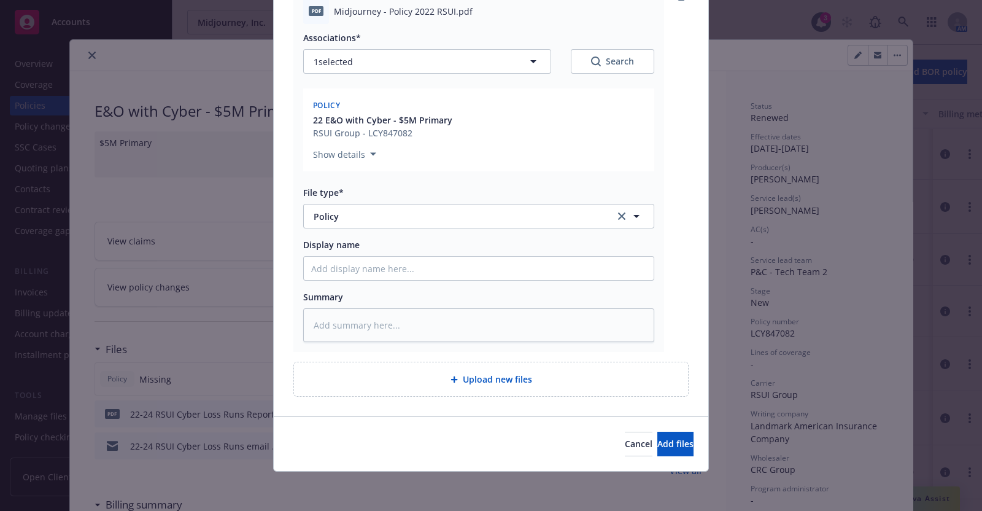
scroll to position [154, 0]
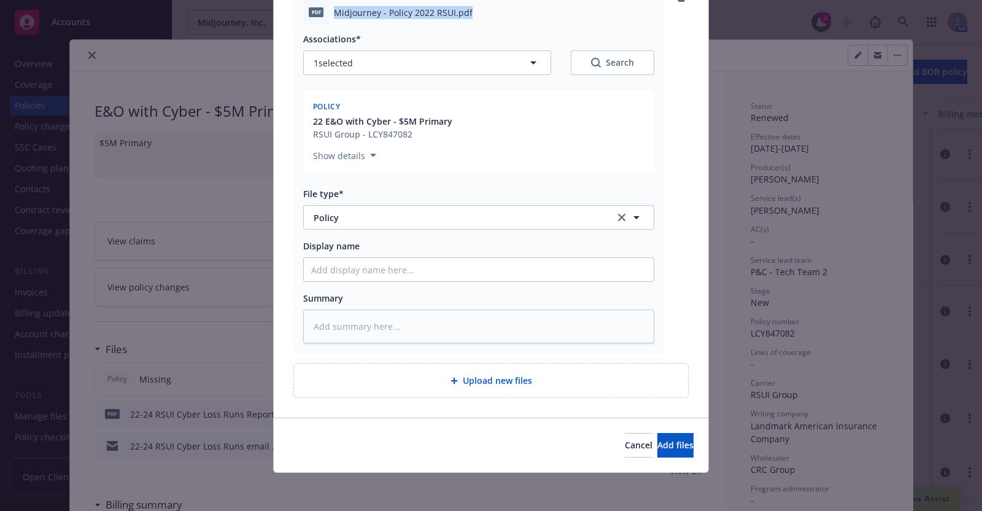
drag, startPoint x: 329, startPoint y: 12, endPoint x: 472, endPoint y: 18, distance: 143.2
click at [472, 18] on div "pdf Midjourney - Policy 2022 RSUI.pdf" at bounding box center [478, 12] width 351 height 26
copy span "Midjourney - Policy 2022 RSUI.pdf"
click at [362, 263] on input "Display name" at bounding box center [479, 269] width 350 height 23
paste input "Midjourney - Policy 2022 RSUI.pdf"
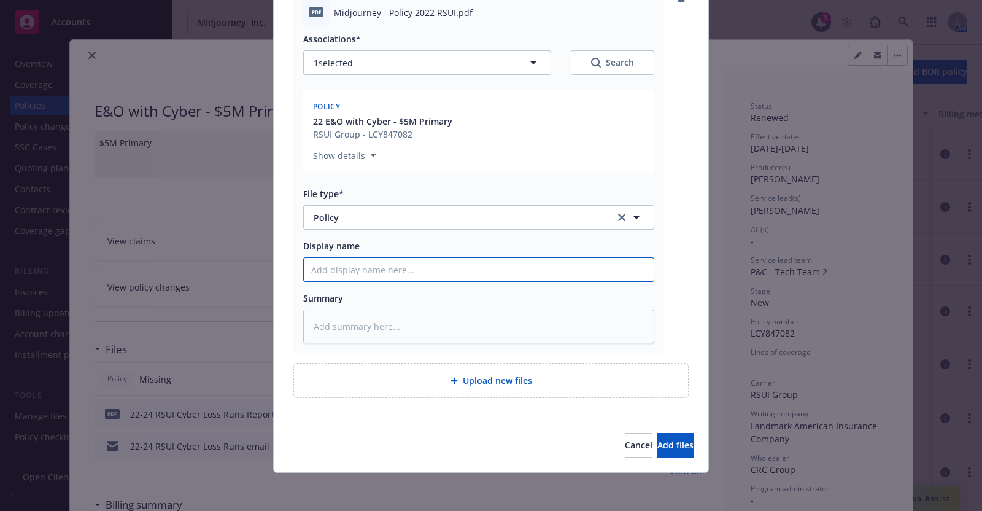
type textarea "x"
type input "Midjourney - Policy 2022 RSUI.pdf"
click at [658, 443] on span "Add files" at bounding box center [676, 445] width 36 height 12
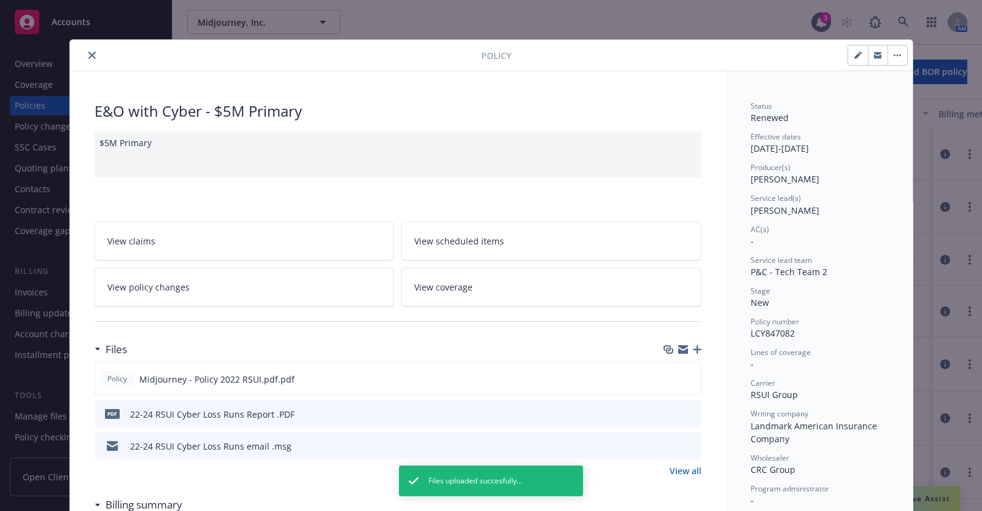
click at [693, 346] on icon "button" at bounding box center [697, 349] width 9 height 9
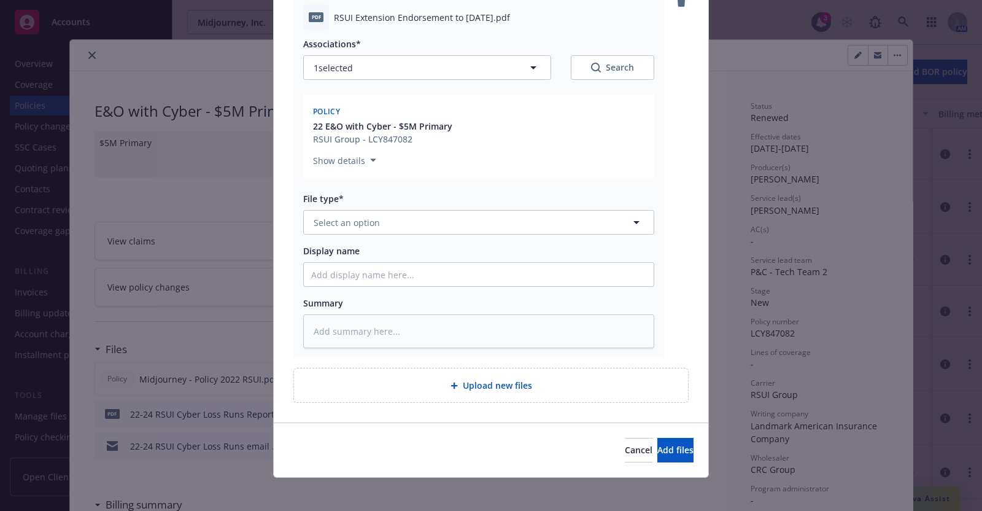
scroll to position [154, 0]
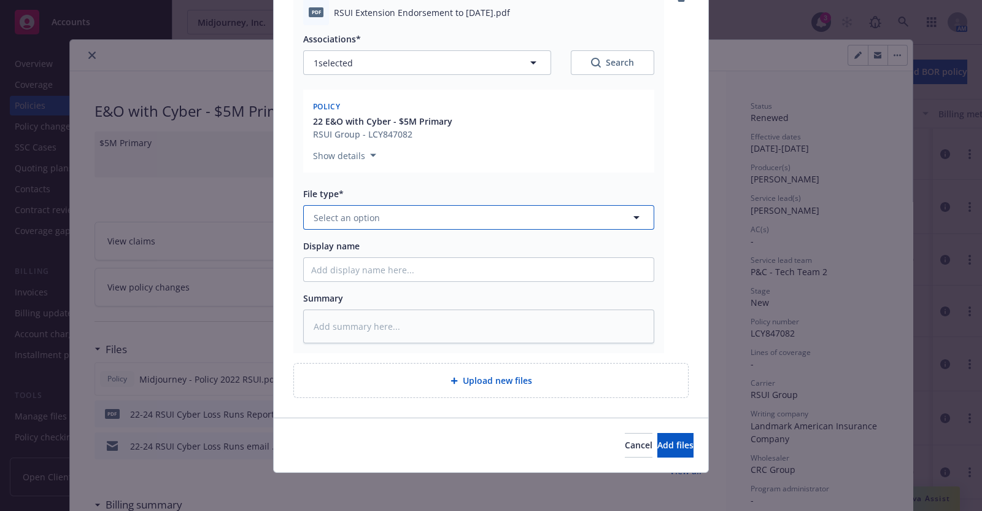
click at [632, 214] on icon "button" at bounding box center [636, 217] width 15 height 15
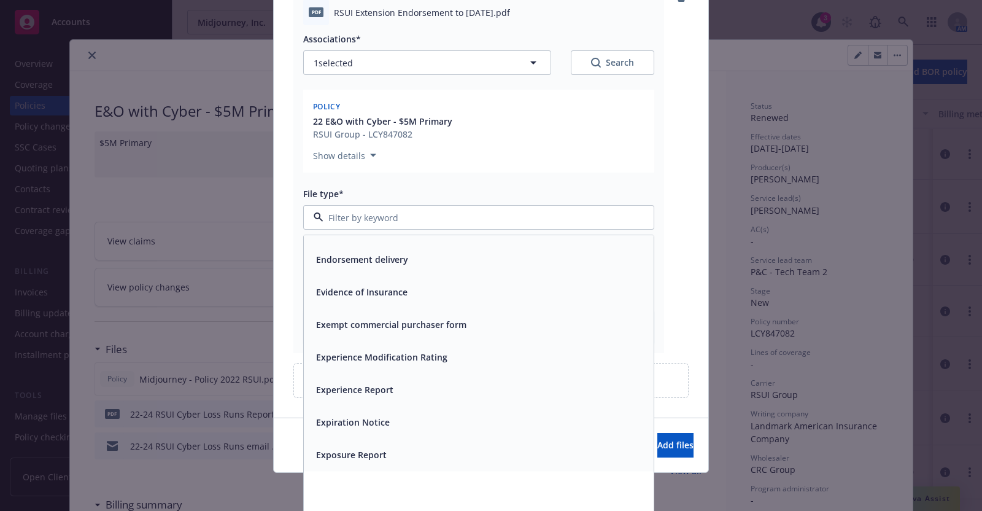
scroll to position [2022, 0]
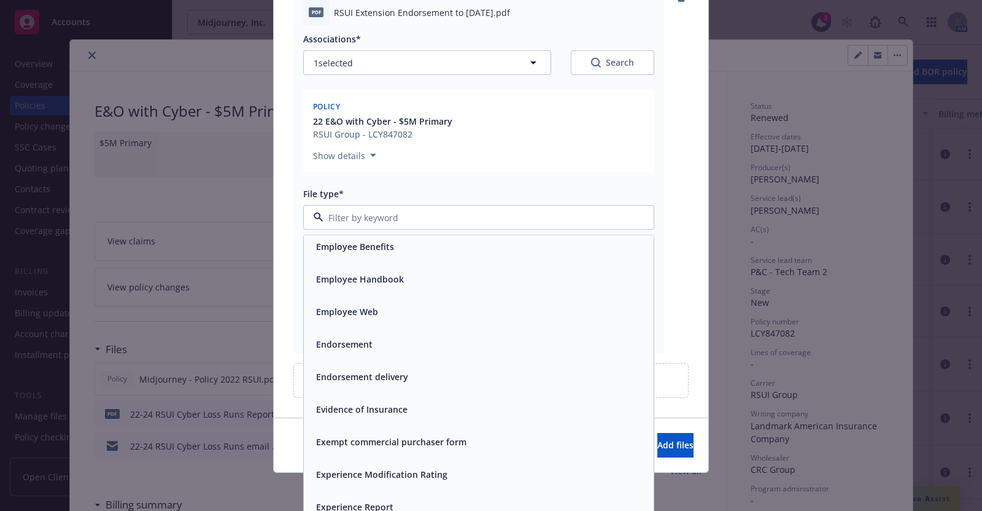
click at [396, 339] on div "Endorsement" at bounding box center [478, 345] width 335 height 18
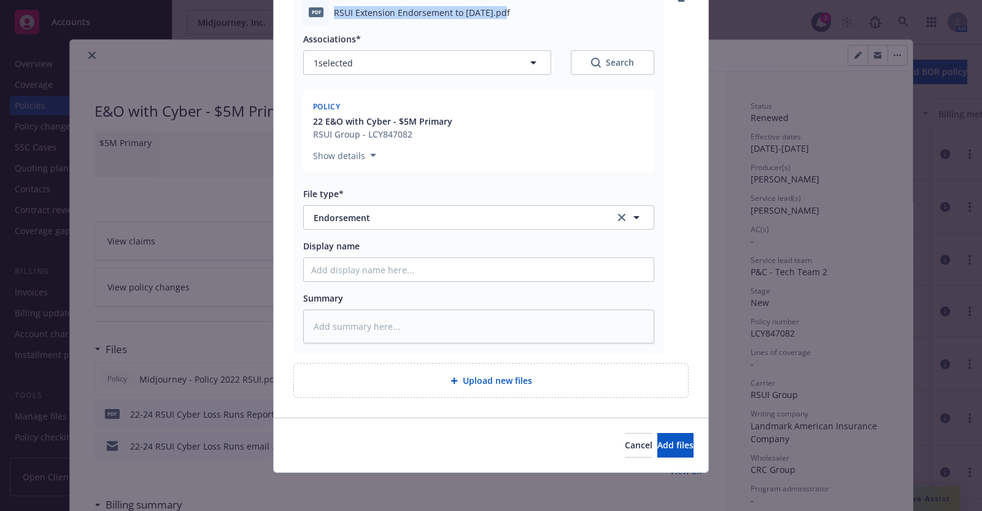
drag, startPoint x: 329, startPoint y: 14, endPoint x: 494, endPoint y: 15, distance: 165.2
click at [494, 15] on span "RSUI Extension Endorsement to [DATE].pdf" at bounding box center [422, 12] width 176 height 13
copy span "RSUI Extension Endorsement to [DATE]"
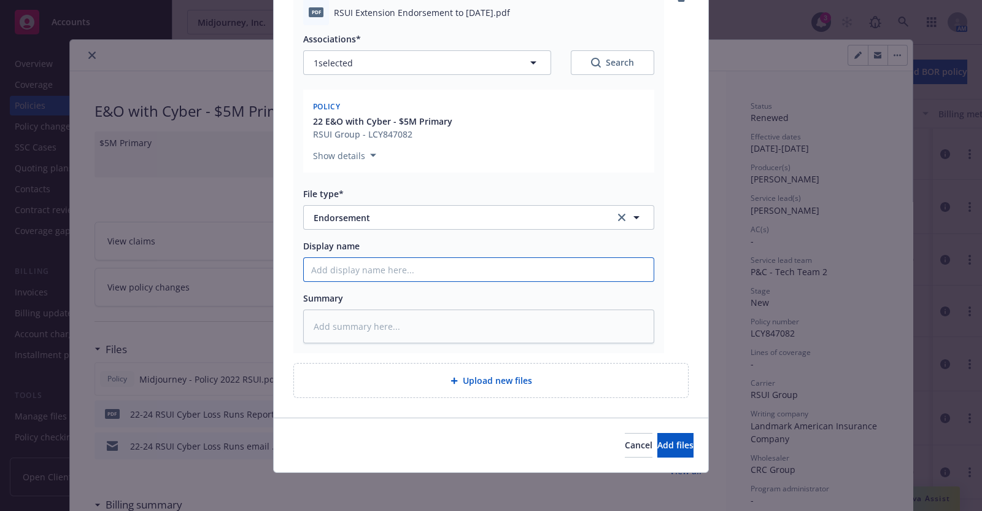
click at [413, 265] on input "Display name" at bounding box center [479, 269] width 350 height 23
paste input "RSUI Extension Endorsement to [DATE]"
type textarea "x"
type input "RSUI Extension Endorsement to [DATE]"
click at [658, 439] on span "Add files" at bounding box center [676, 445] width 36 height 12
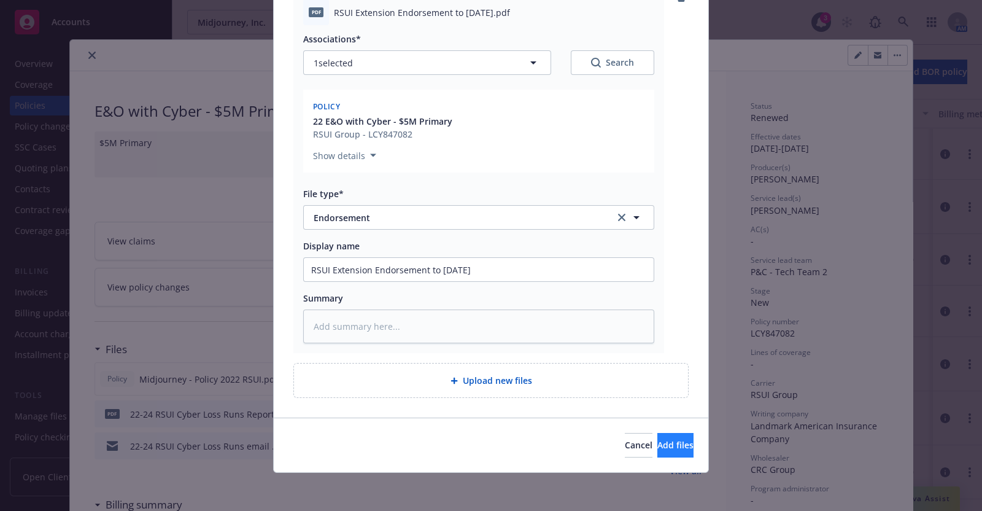
scroll to position [110, 0]
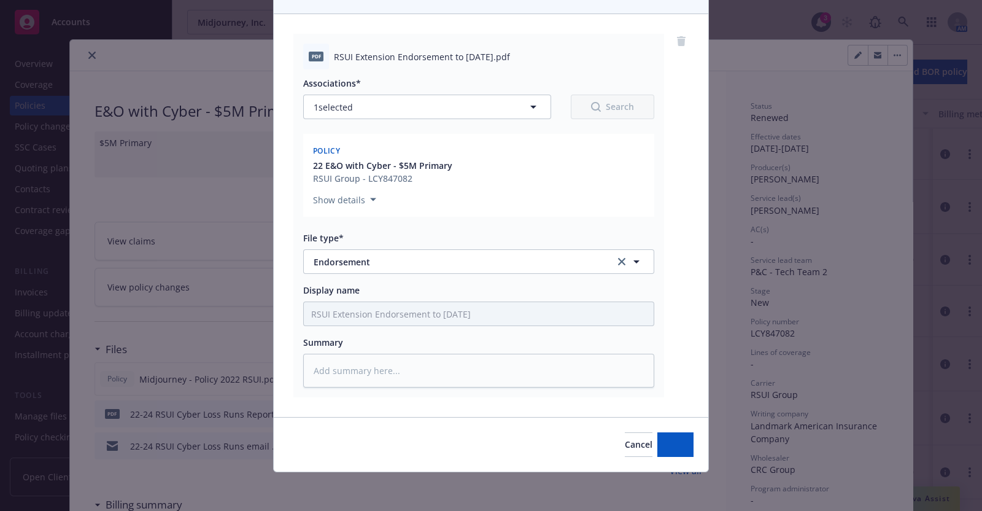
type textarea "x"
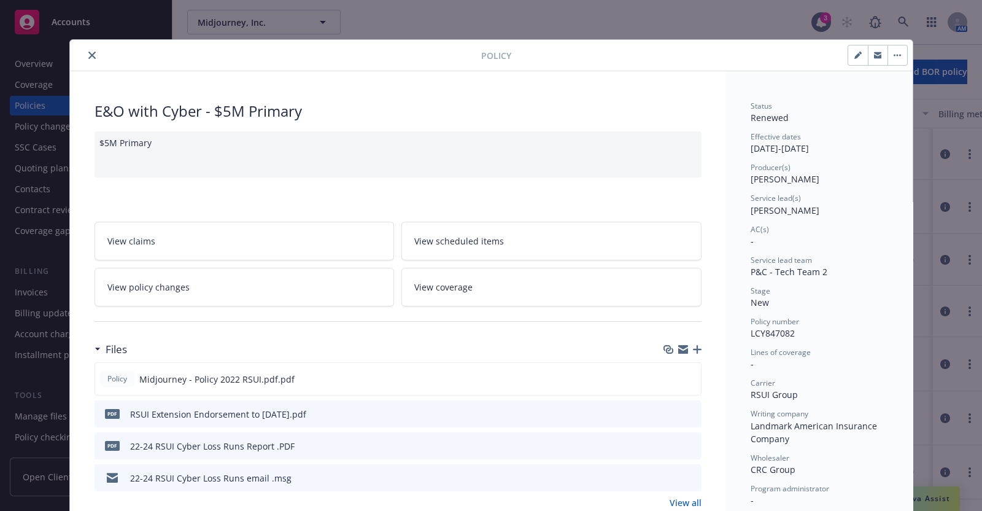
click at [88, 55] on icon "close" at bounding box center [91, 55] width 7 height 7
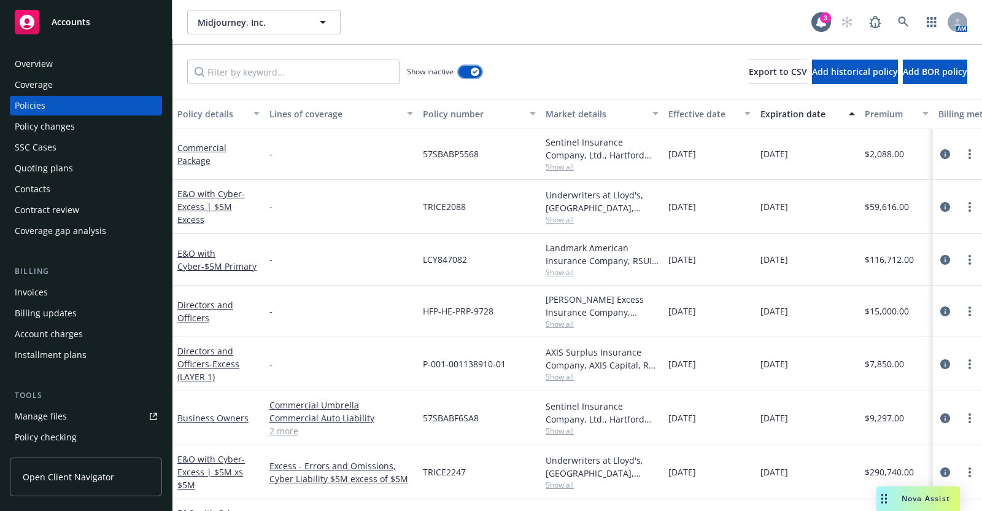
click at [474, 68] on div "button" at bounding box center [475, 72] width 9 height 9
